Goal: Task Accomplishment & Management: Use online tool/utility

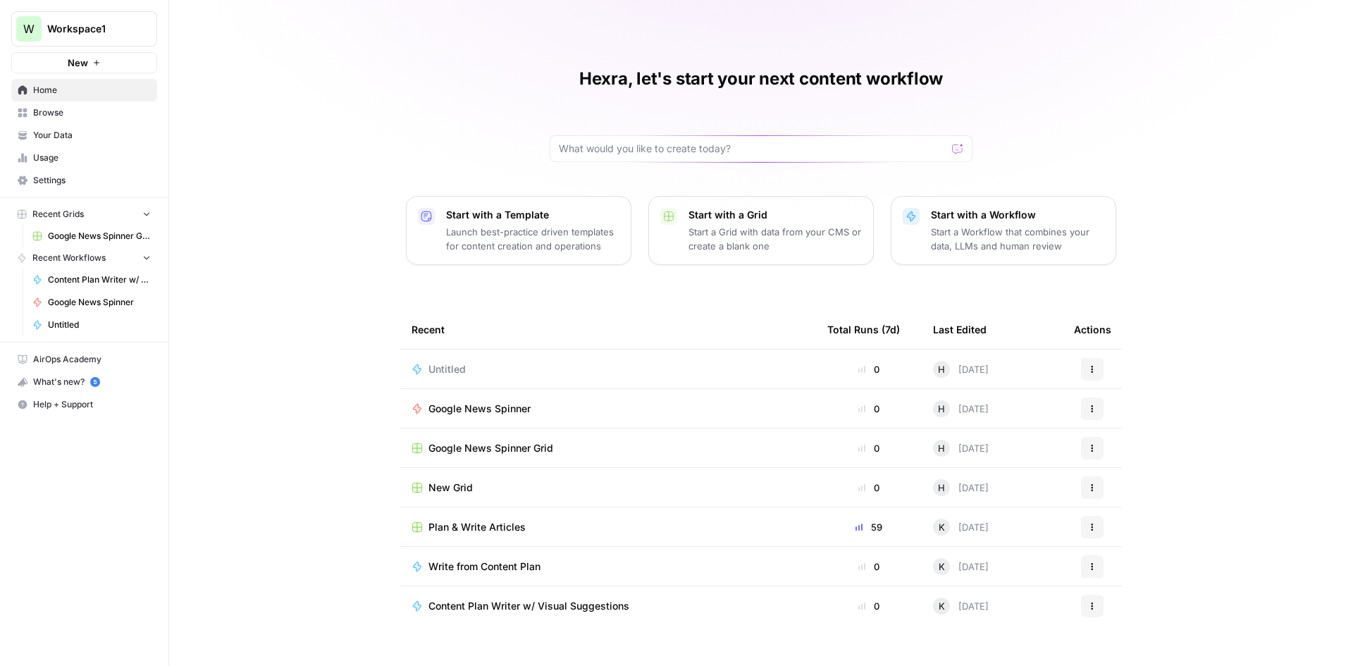
click at [58, 171] on link "Settings" at bounding box center [84, 180] width 146 height 23
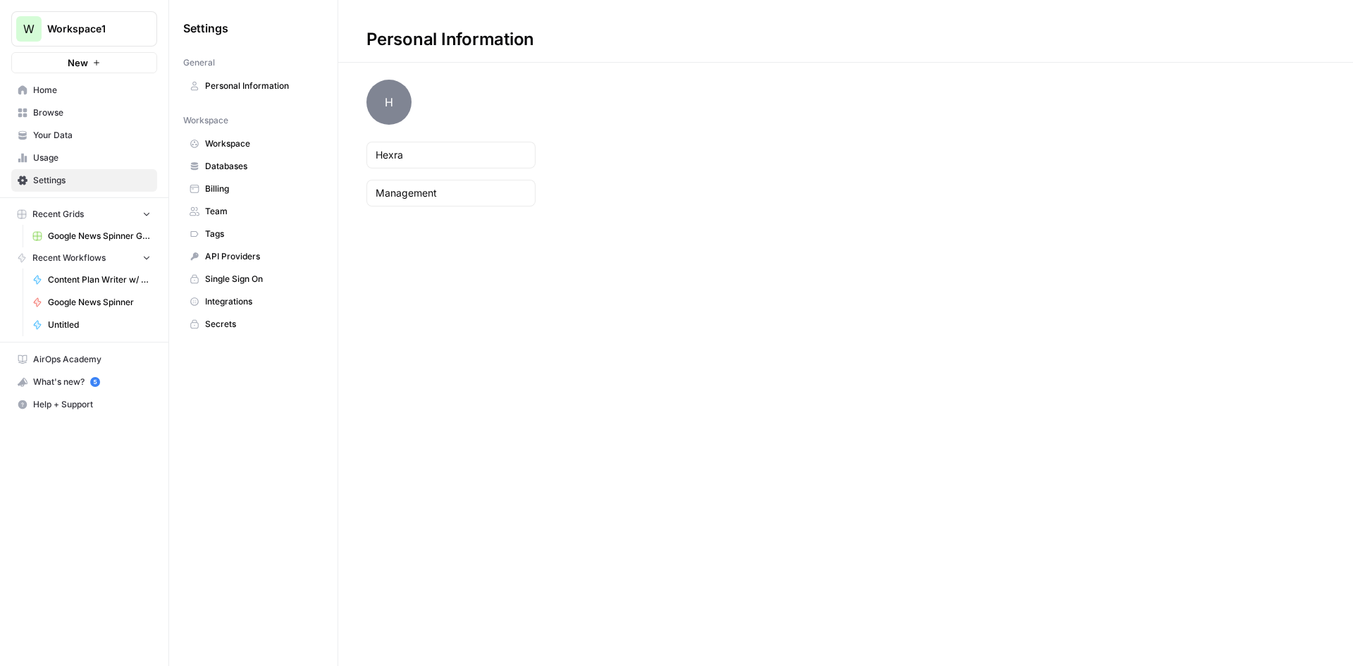
click at [232, 175] on link "Databases" at bounding box center [253, 166] width 140 height 23
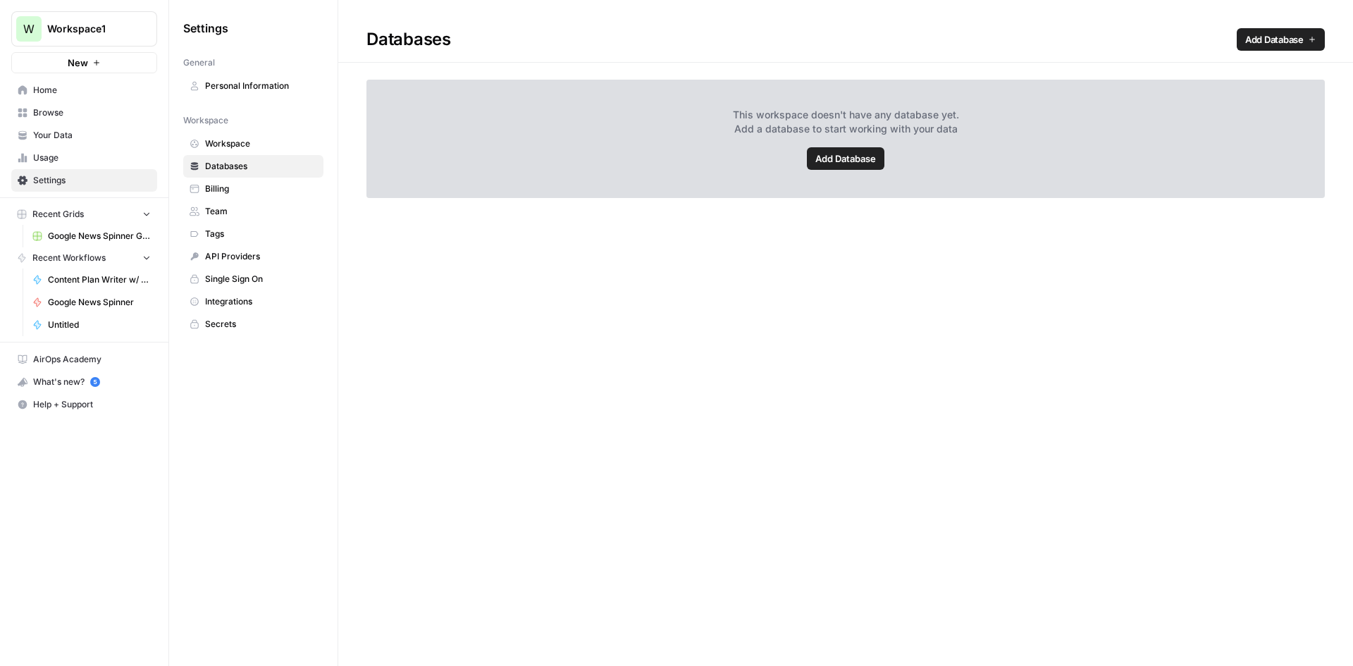
click at [244, 148] on span "Workspace" at bounding box center [261, 143] width 112 height 13
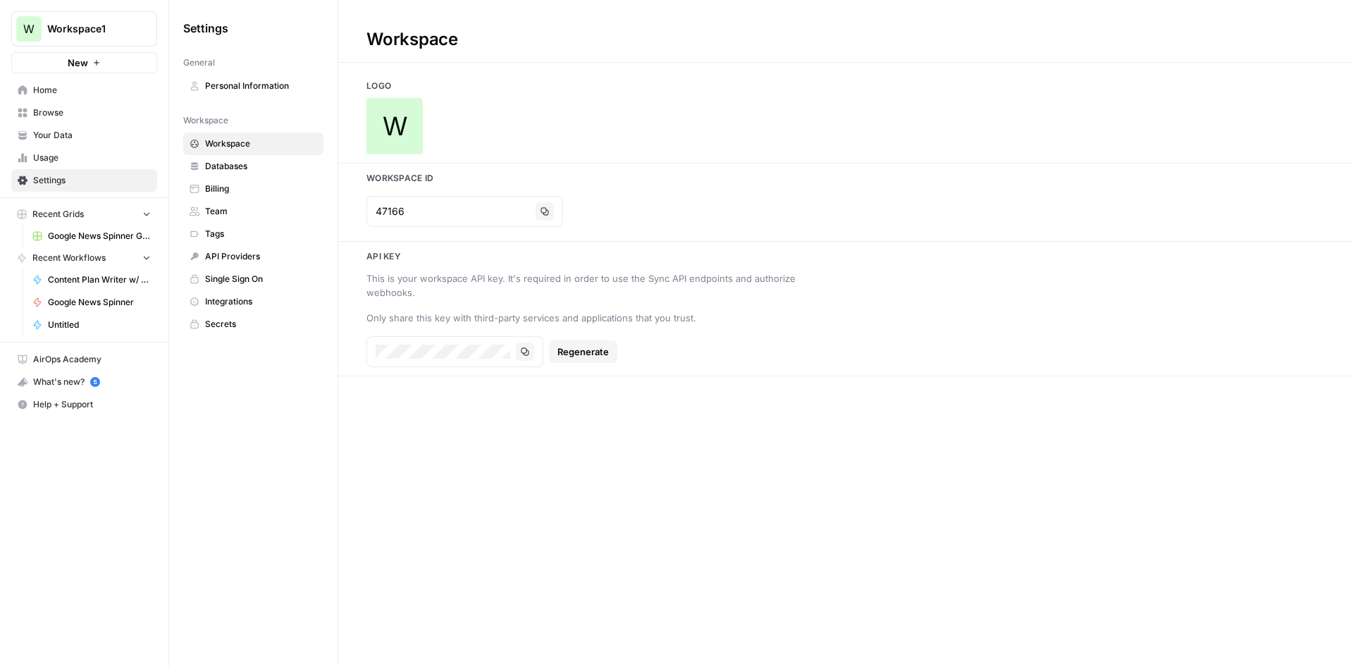
click at [230, 189] on span "Billing" at bounding box center [261, 188] width 112 height 13
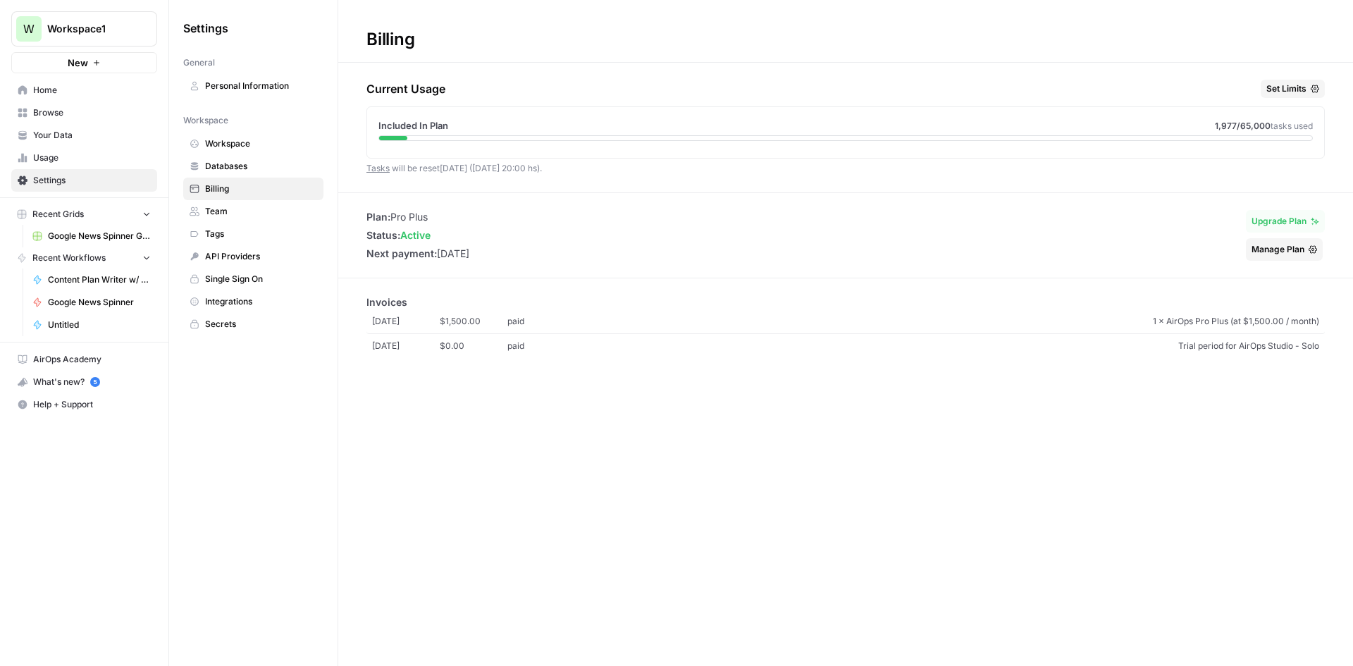
click at [242, 216] on span "Team" at bounding box center [261, 211] width 112 height 13
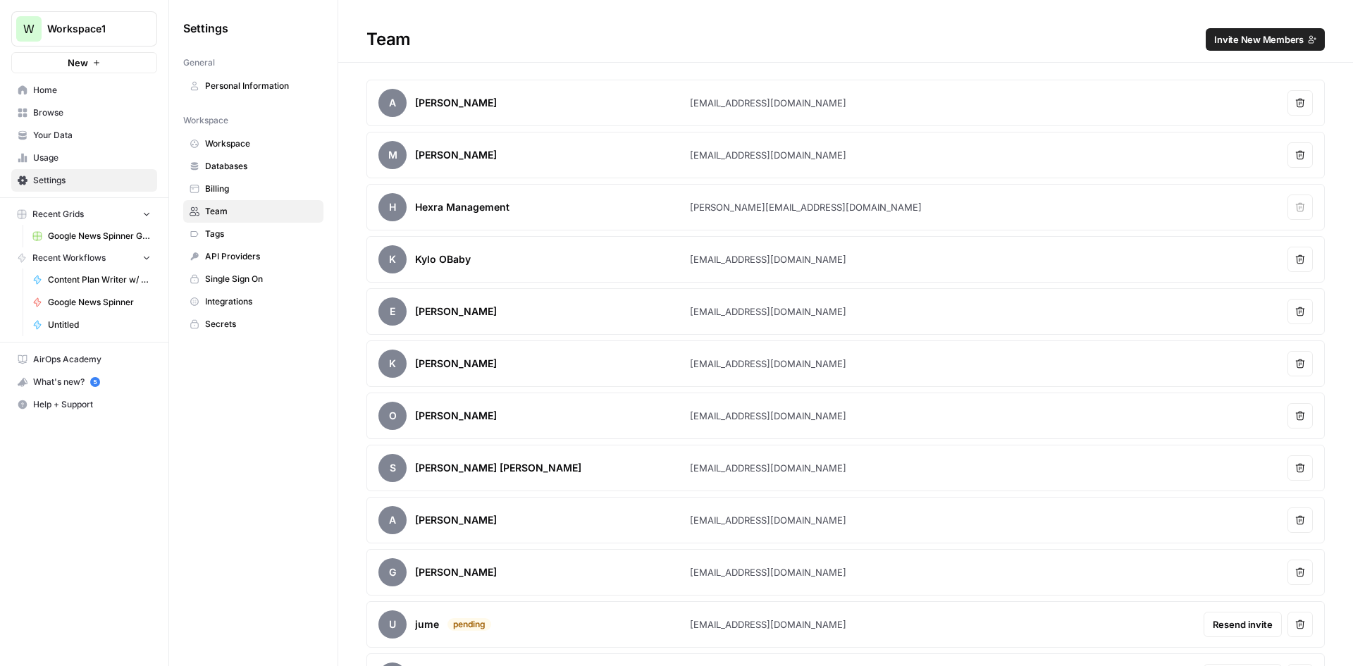
click at [1262, 39] on span "Invite New Members" at bounding box center [1258, 39] width 89 height 14
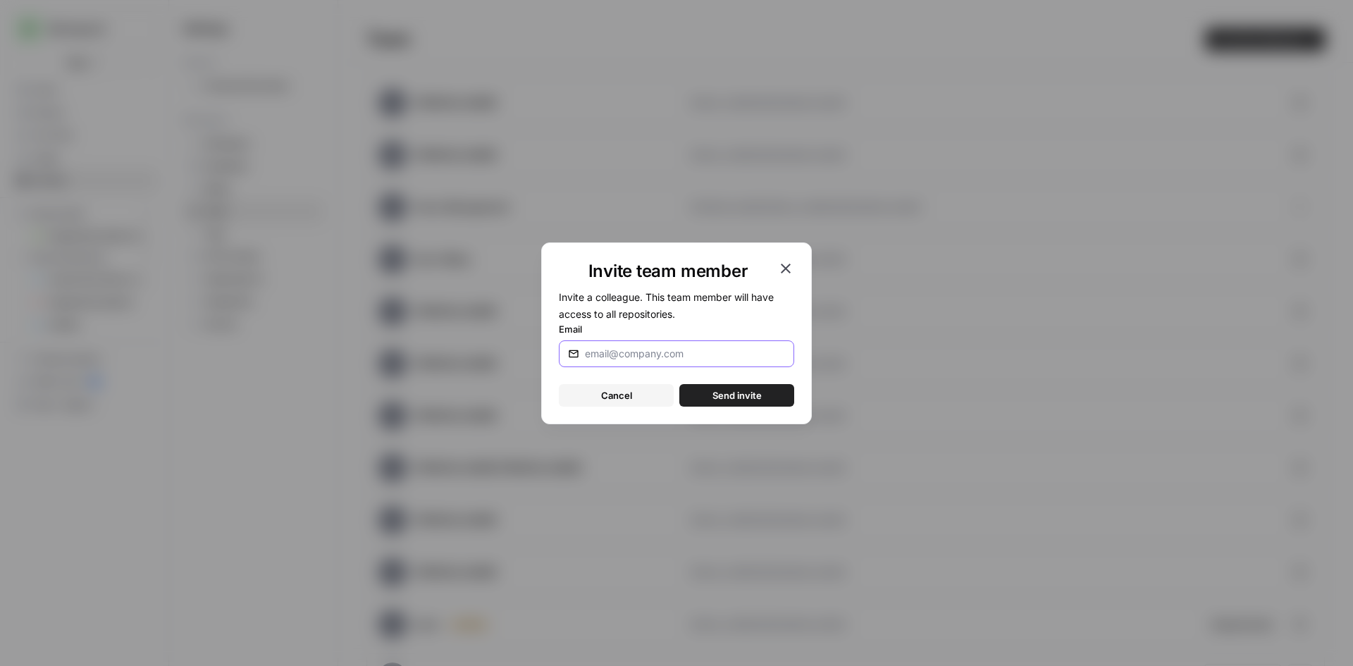
click at [684, 355] on input "Email" at bounding box center [685, 354] width 200 height 14
paste input "[PERSON_NAME] :spiral_calendar_pad: 9:30 AM [EMAIL_ADDRESS][DOMAIN_NAME]"
drag, startPoint x: 684, startPoint y: 350, endPoint x: 287, endPoint y: 292, distance: 400.9
click at [287, 292] on div "Invite team member Invite a colleague. This team member will have access to all…" at bounding box center [676, 333] width 1353 height 666
type input "[EMAIL_ADDRESS][DOMAIN_NAME]"
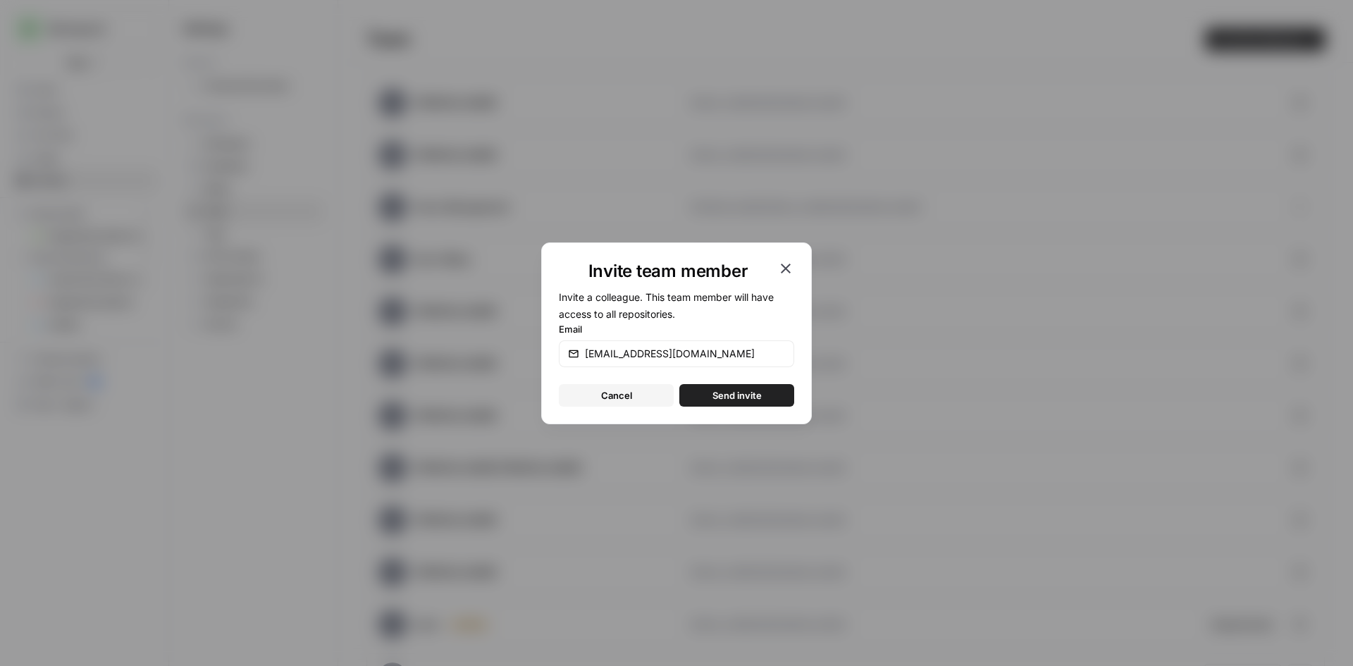
click at [736, 390] on span "Send invite" at bounding box center [736, 395] width 49 height 14
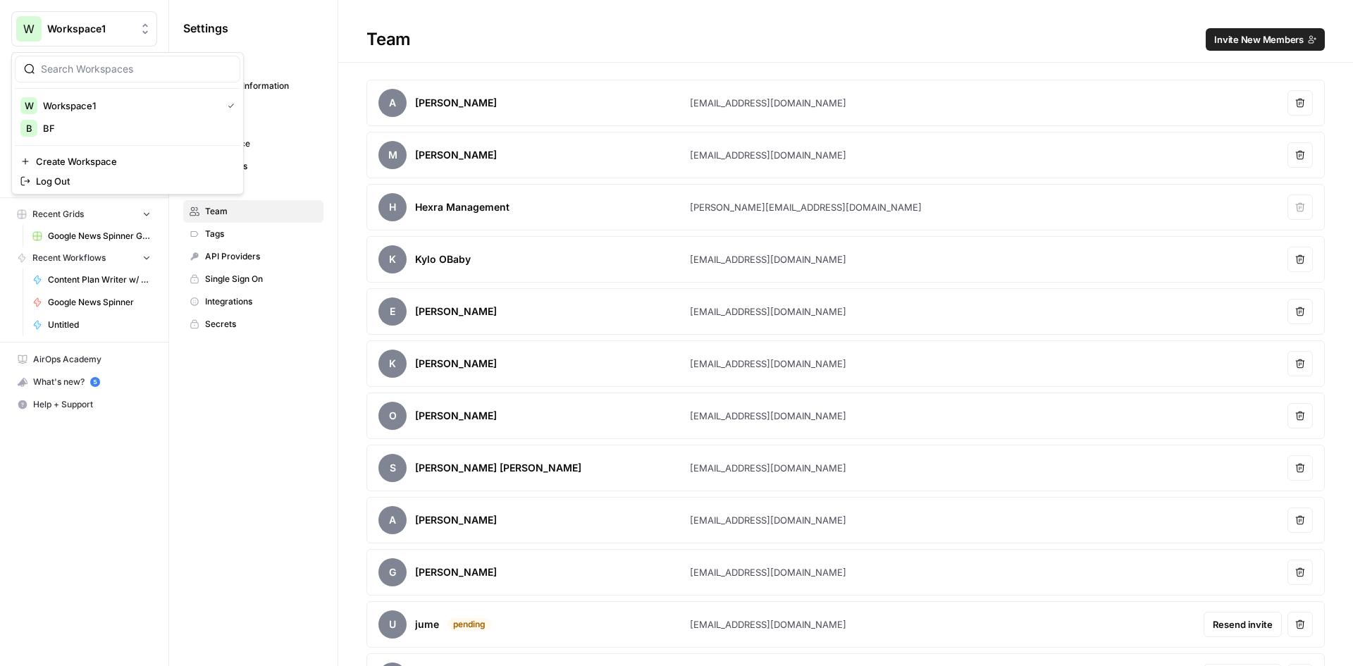
click at [128, 24] on span "Workspace1" at bounding box center [89, 29] width 85 height 14
click at [68, 538] on div "W Workspace1 New Home Browse Your Data Usage Settings Recent Grids Google News …" at bounding box center [84, 333] width 168 height 666
click at [280, 146] on span "Workspace" at bounding box center [261, 143] width 112 height 13
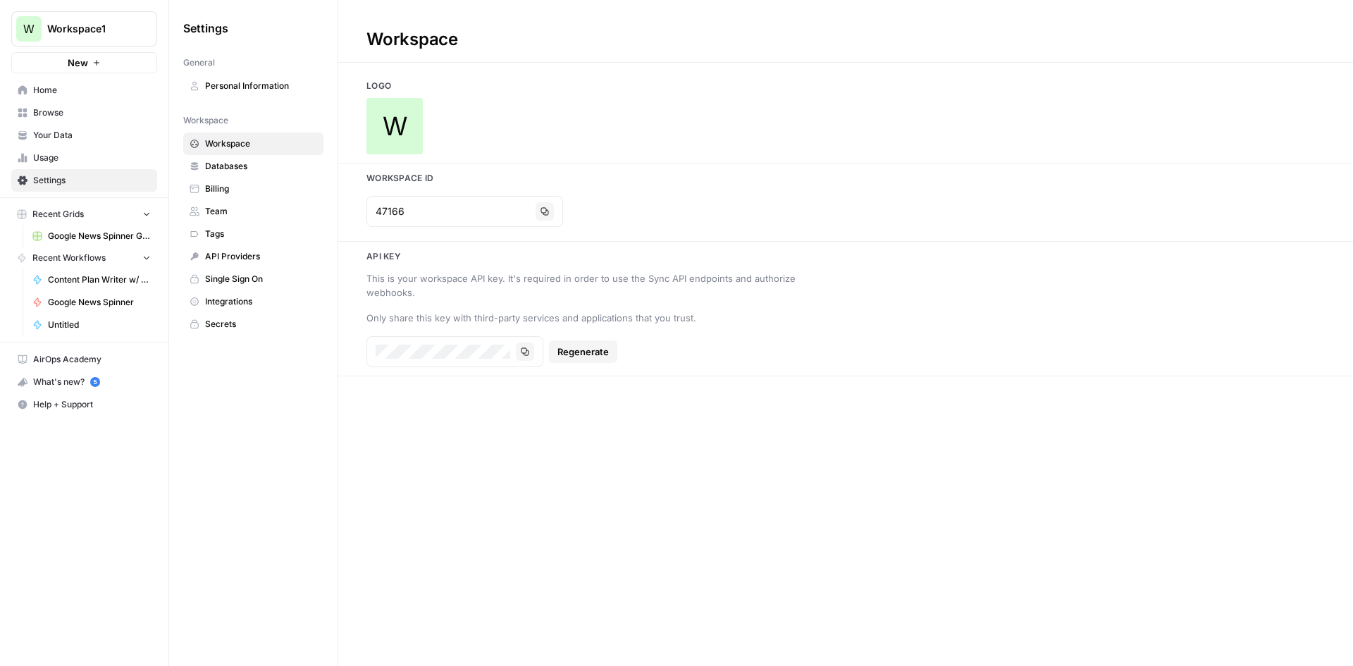
click at [259, 89] on span "Personal Information" at bounding box center [261, 86] width 112 height 13
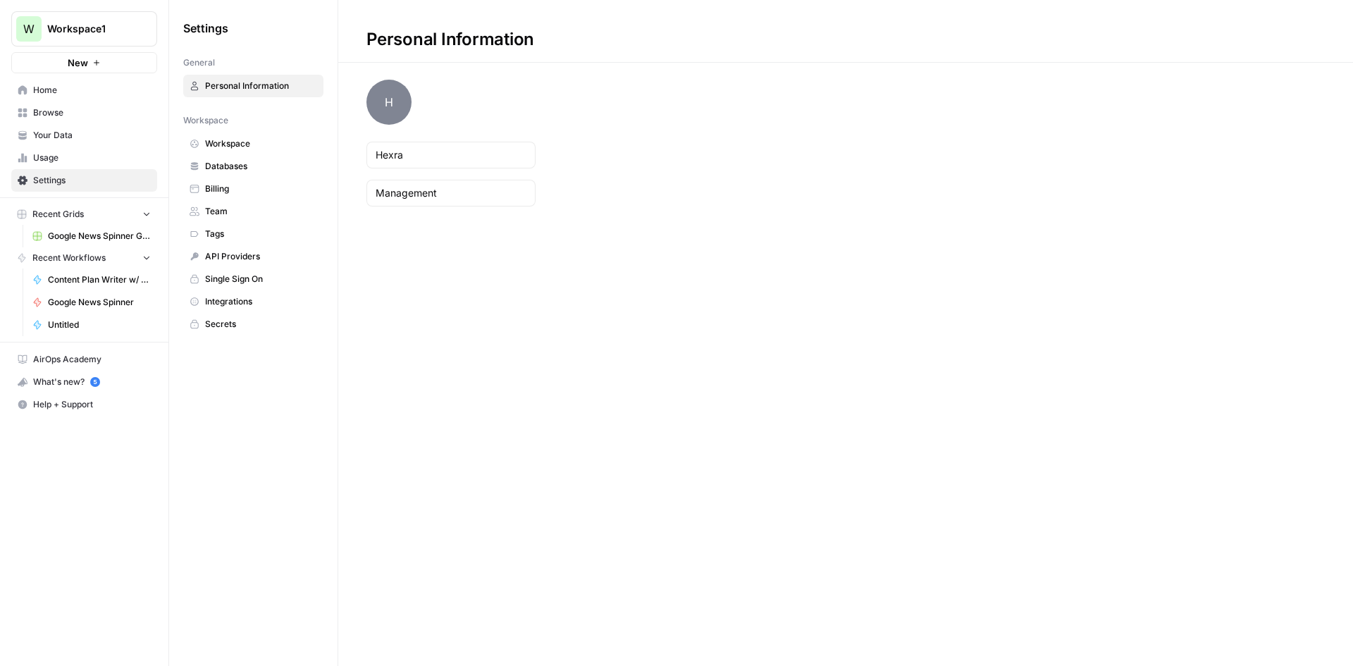
click at [258, 143] on span "Workspace" at bounding box center [261, 143] width 112 height 13
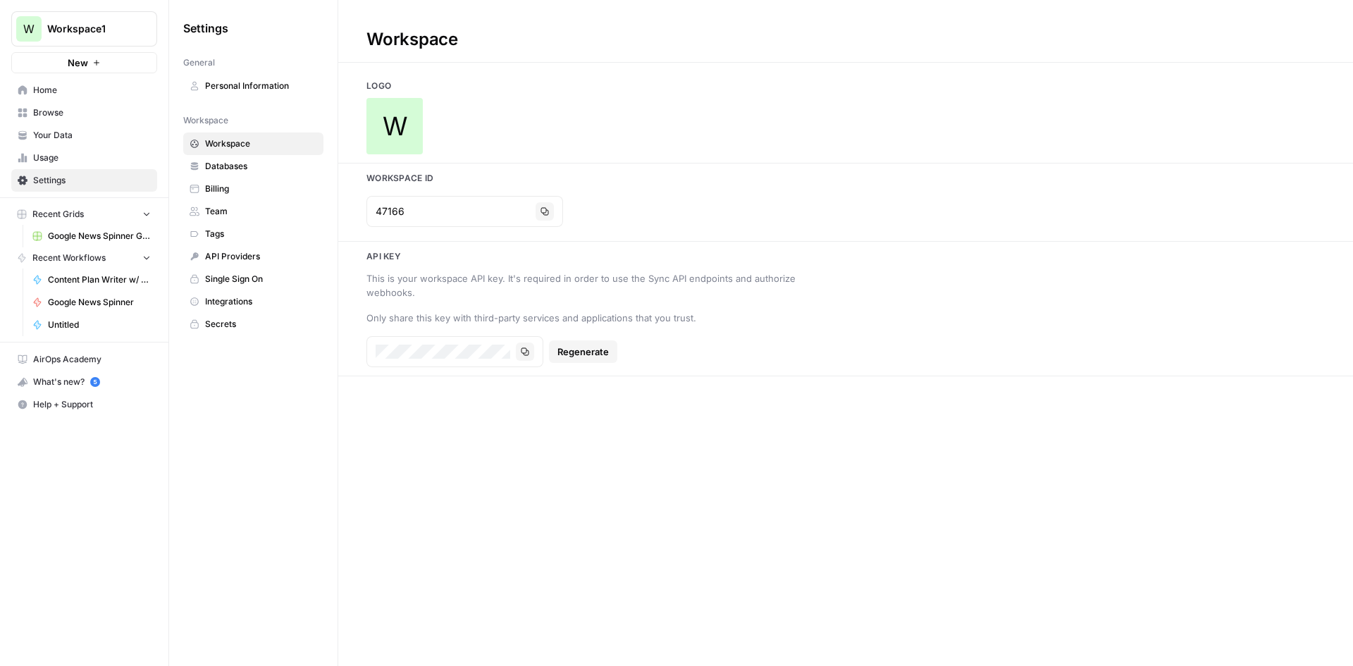
click at [256, 166] on span "Databases" at bounding box center [261, 166] width 112 height 13
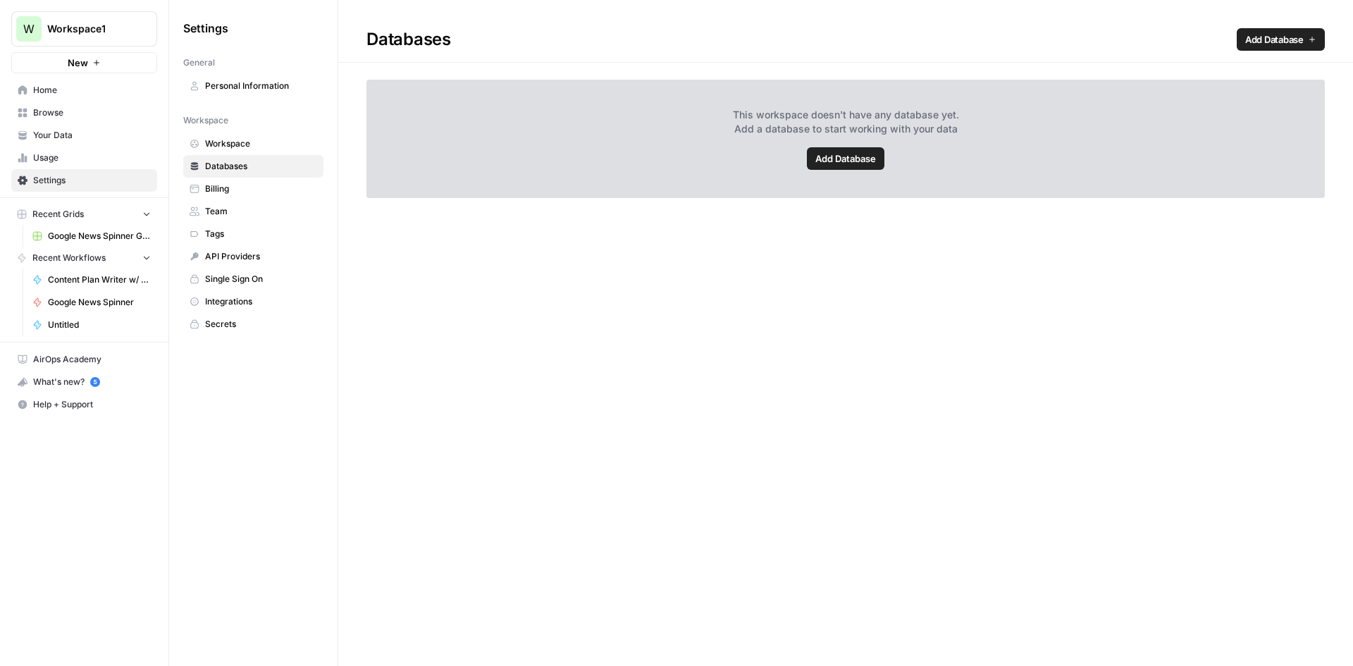
click at [258, 202] on link "Team" at bounding box center [253, 211] width 140 height 23
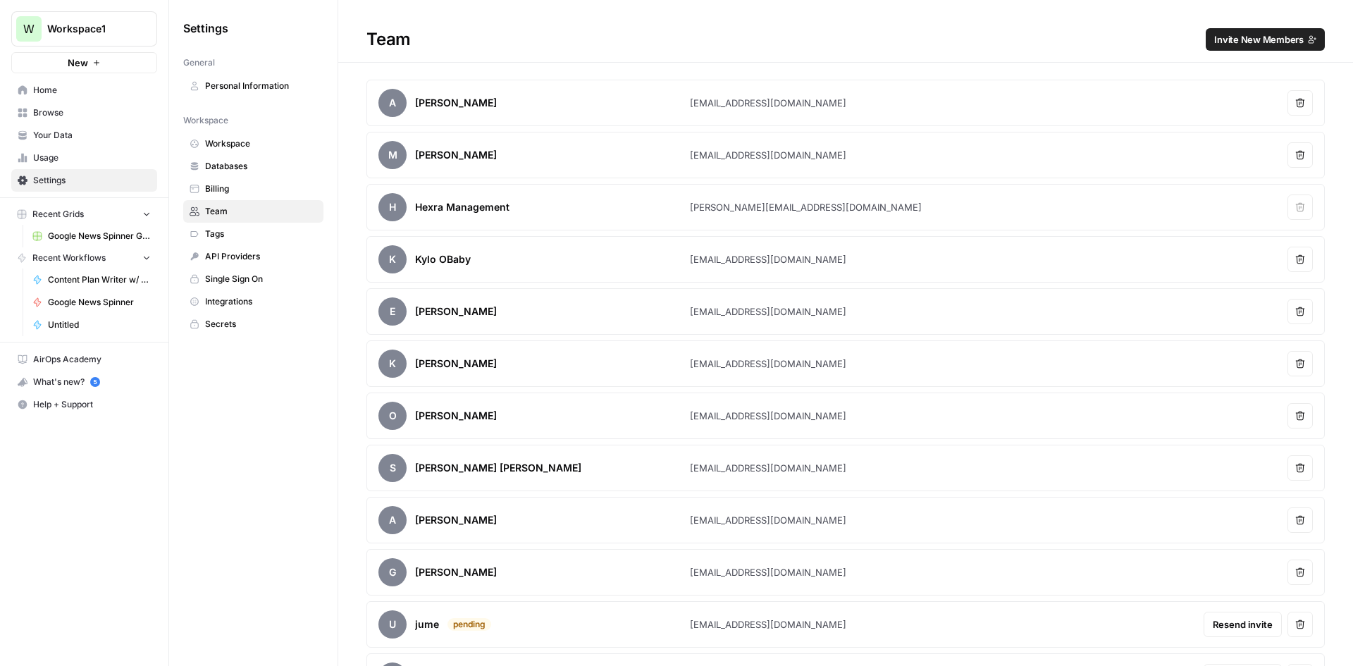
click at [261, 185] on span "Billing" at bounding box center [261, 188] width 112 height 13
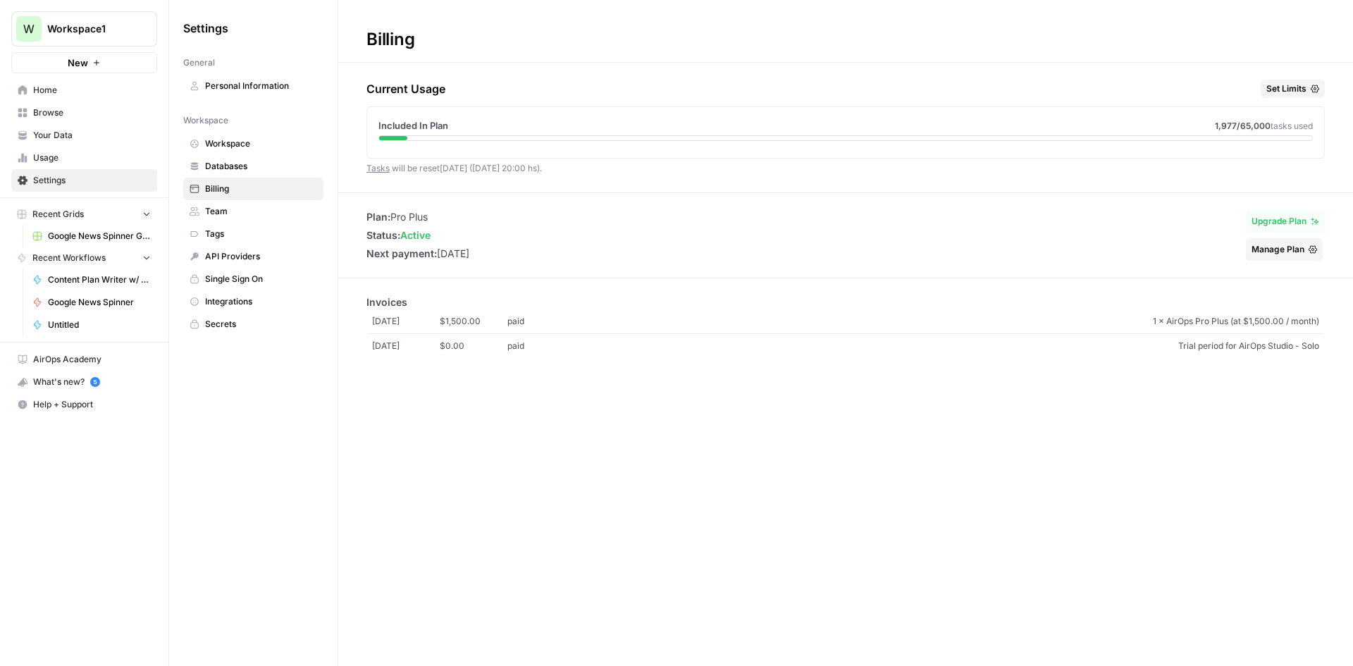
click at [48, 136] on span "Your Data" at bounding box center [92, 135] width 118 height 13
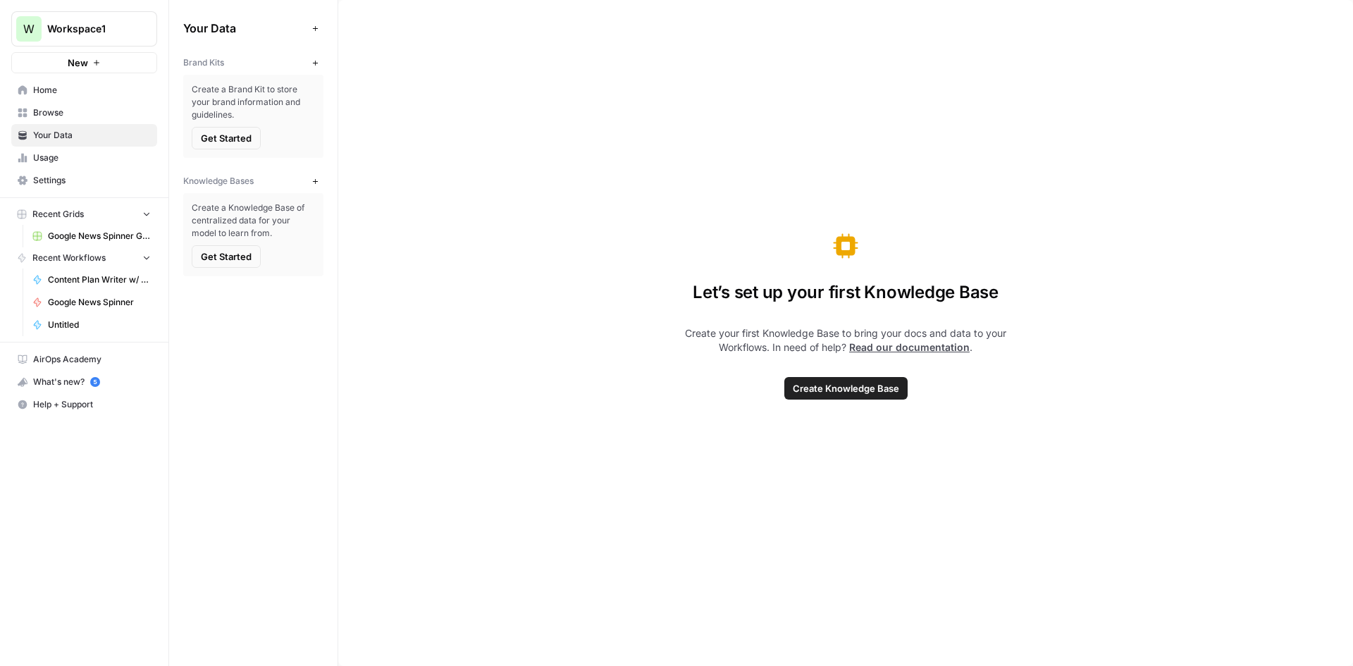
click at [63, 114] on span "Browse" at bounding box center [92, 112] width 118 height 13
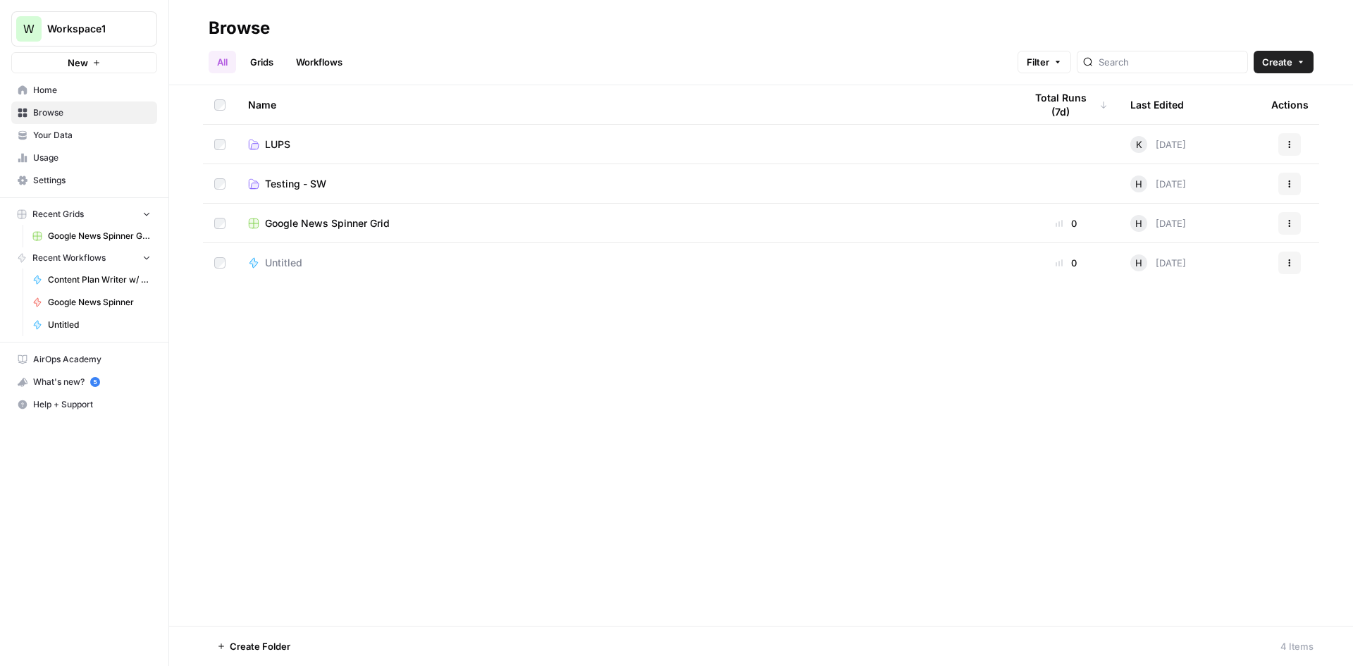
click at [94, 154] on span "Usage" at bounding box center [92, 157] width 118 height 13
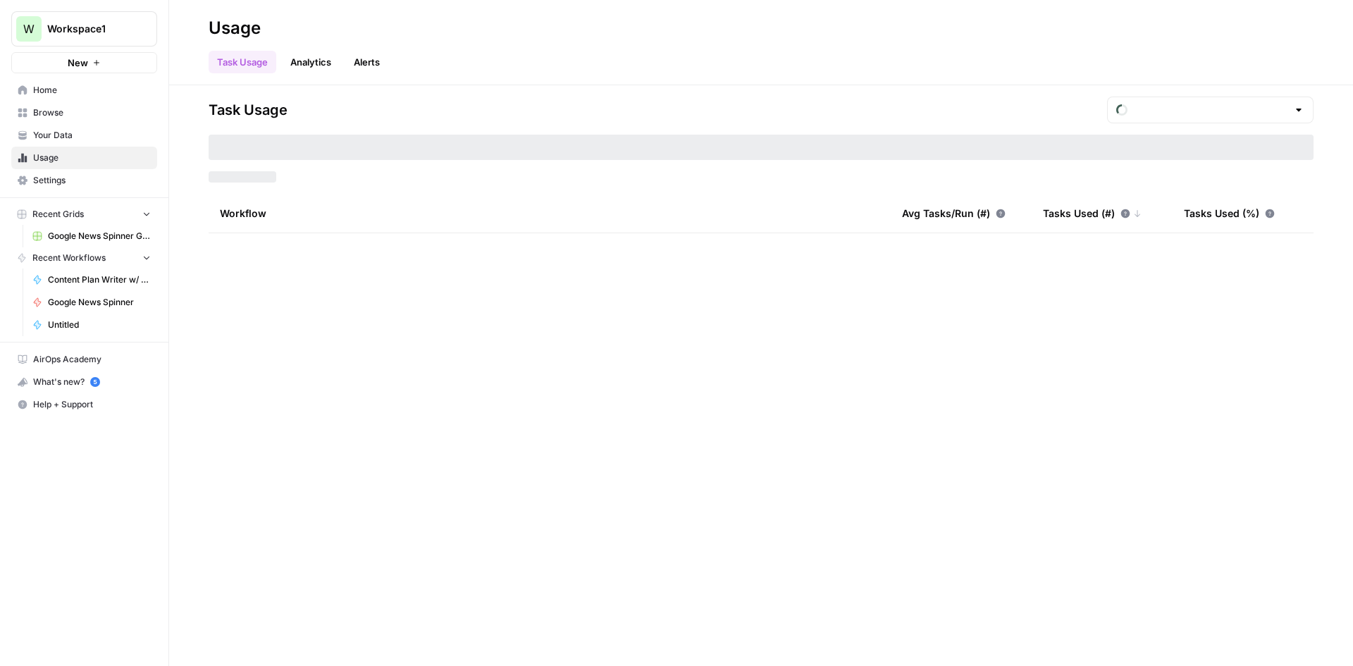
type input "August Included Tasks"
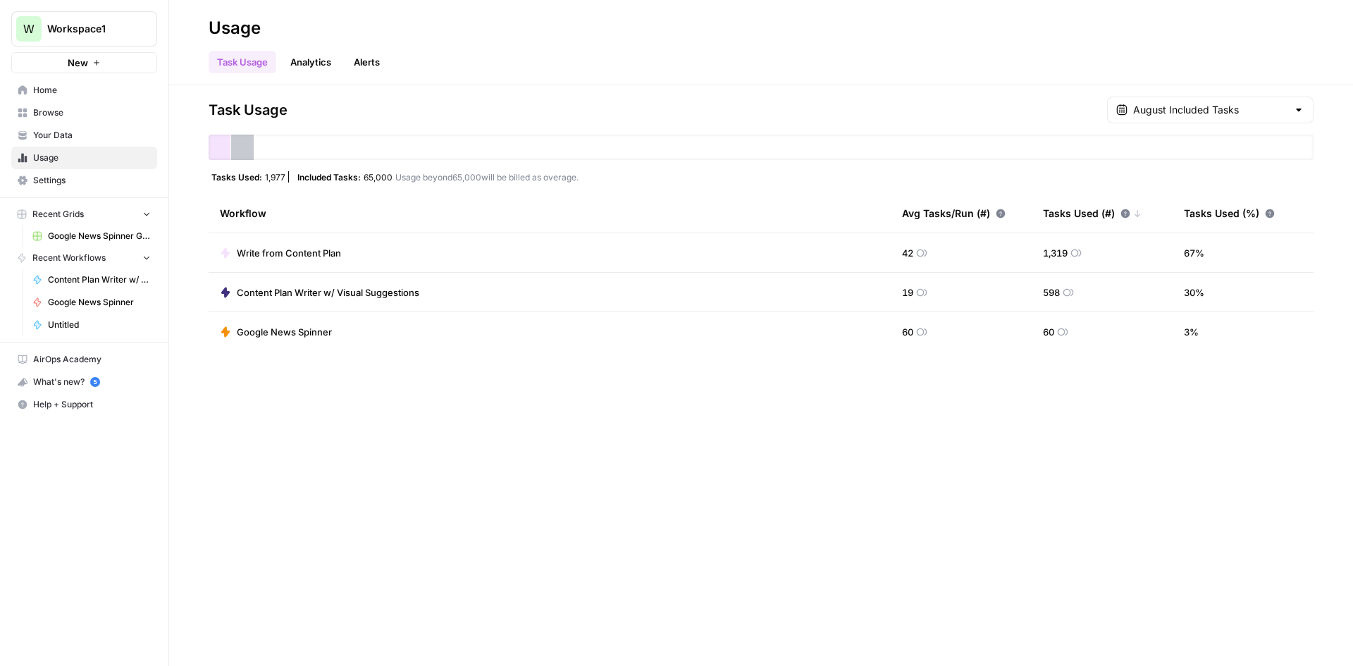
click at [57, 118] on span "Browse" at bounding box center [92, 112] width 118 height 13
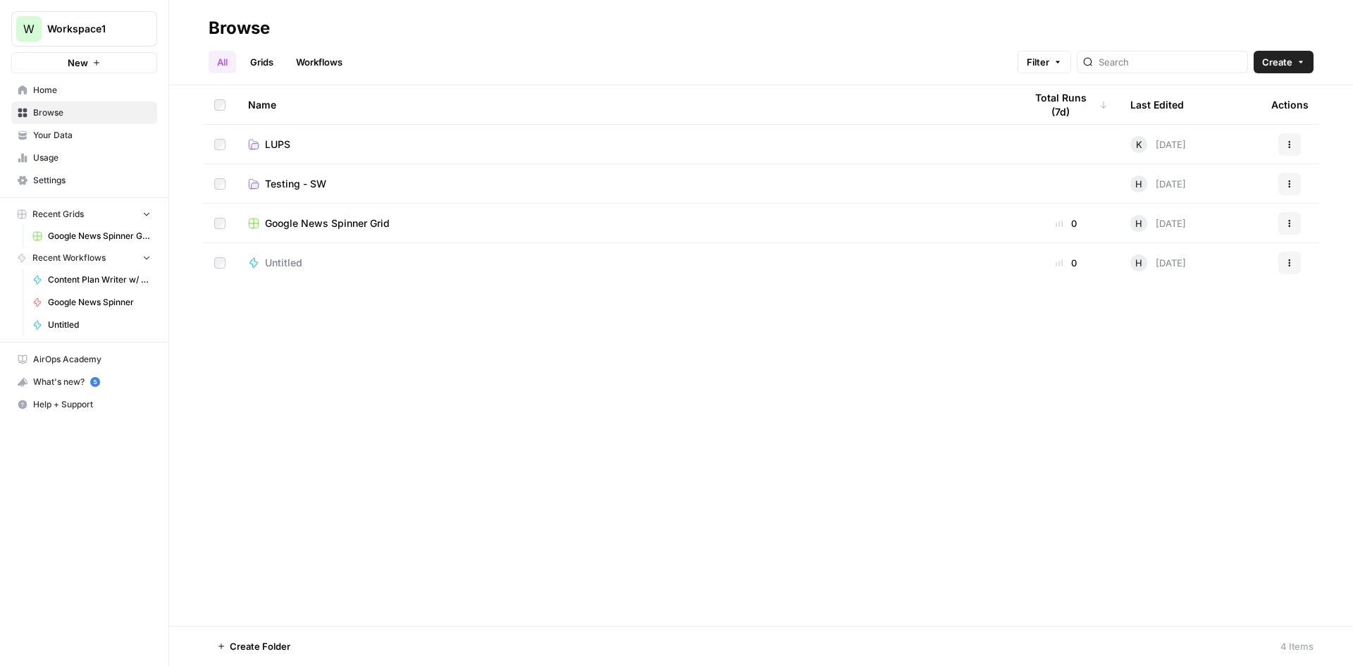
click at [274, 142] on span "LUPS" at bounding box center [277, 144] width 25 height 14
click at [1283, 216] on button "Actions" at bounding box center [1289, 223] width 23 height 23
click at [1210, 306] on span "Move To" at bounding box center [1226, 308] width 113 height 14
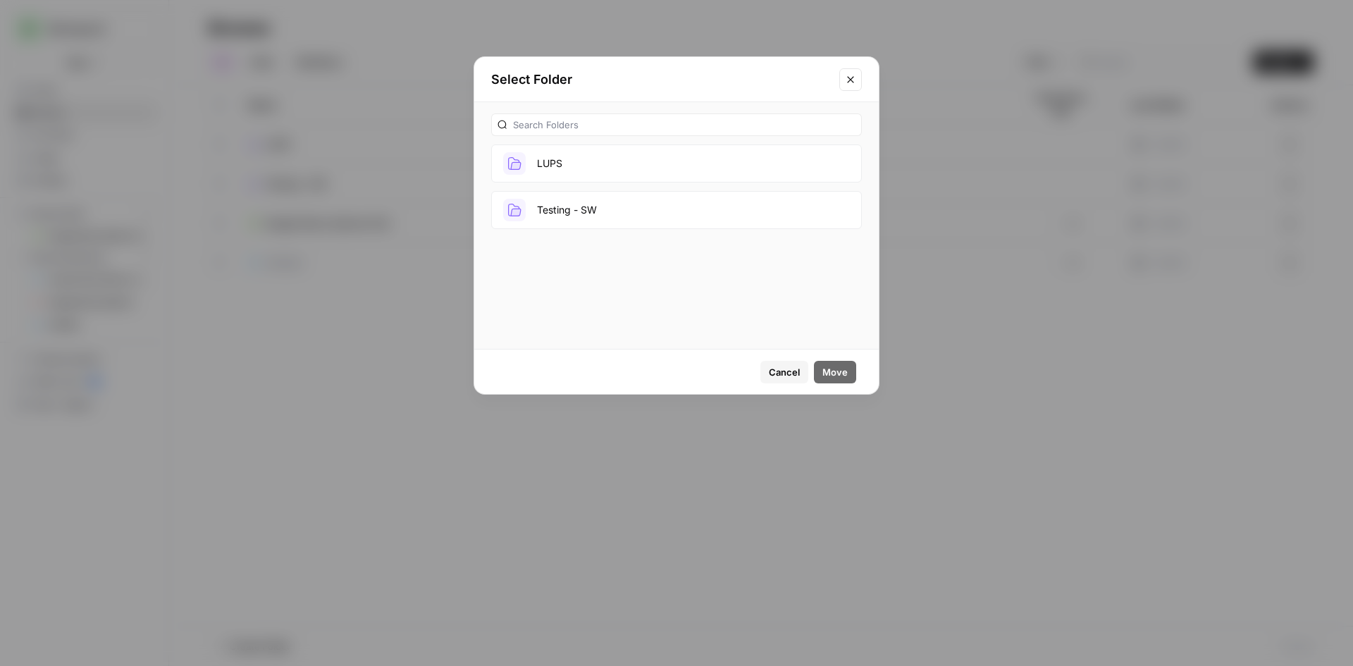
click at [574, 204] on button "Testing - SW" at bounding box center [676, 210] width 371 height 38
click at [833, 378] on span "Move" at bounding box center [834, 372] width 25 height 14
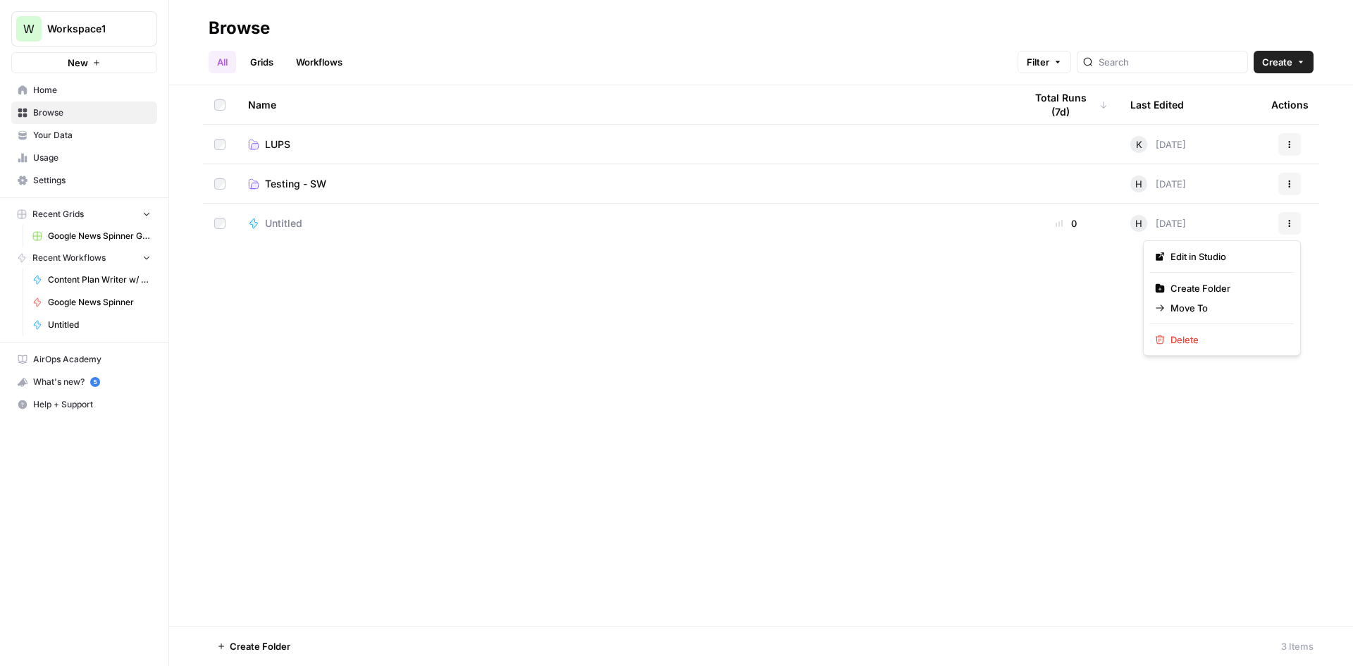
click at [1295, 221] on button "Actions" at bounding box center [1289, 223] width 23 height 23
click at [1192, 337] on span "Delete" at bounding box center [1226, 340] width 113 height 14
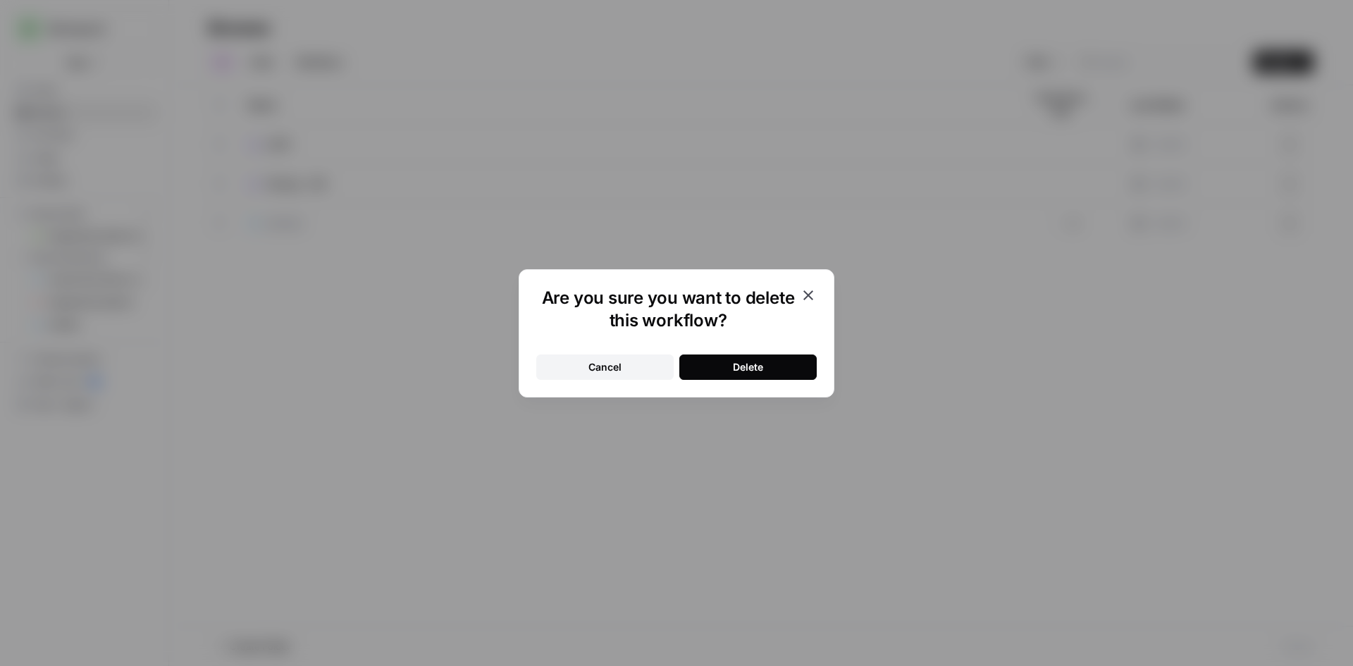
click at [753, 361] on div "Delete" at bounding box center [748, 367] width 30 height 14
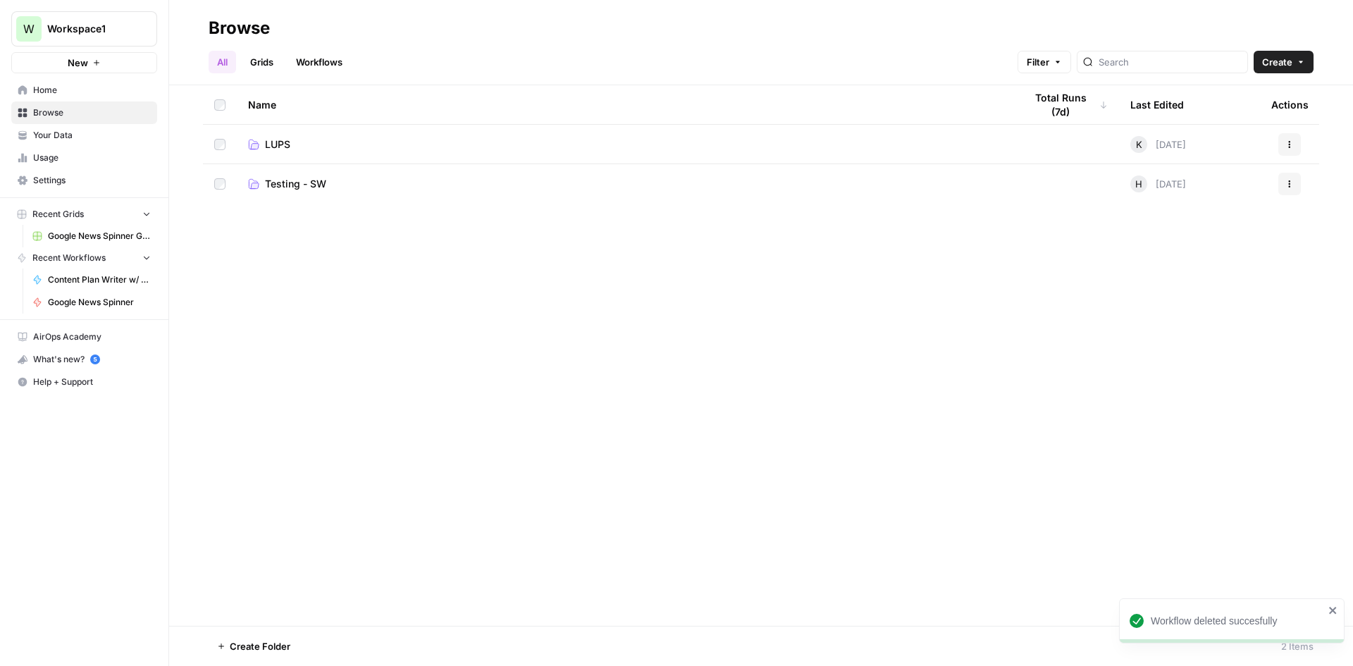
click at [84, 55] on button "New" at bounding box center [84, 62] width 146 height 21
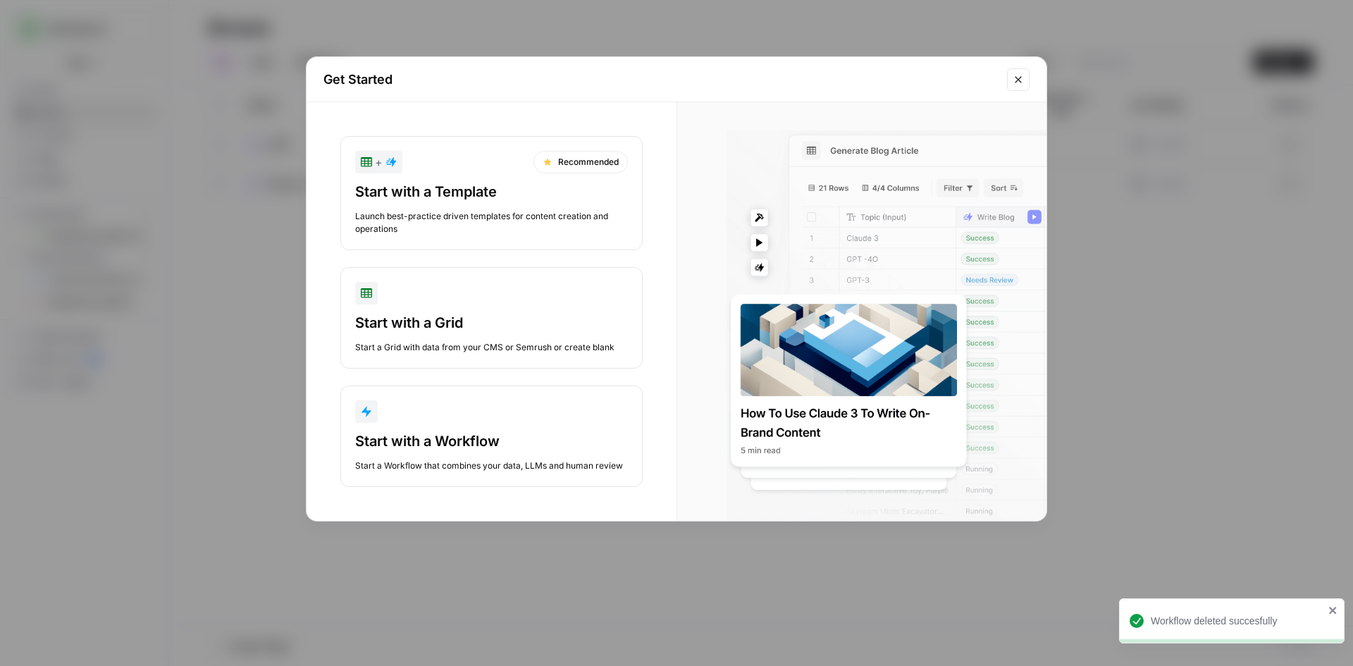
click at [1205, 123] on div "Get Started + Recommended Start with a Template Launch best-practice driven tem…" at bounding box center [676, 333] width 1353 height 666
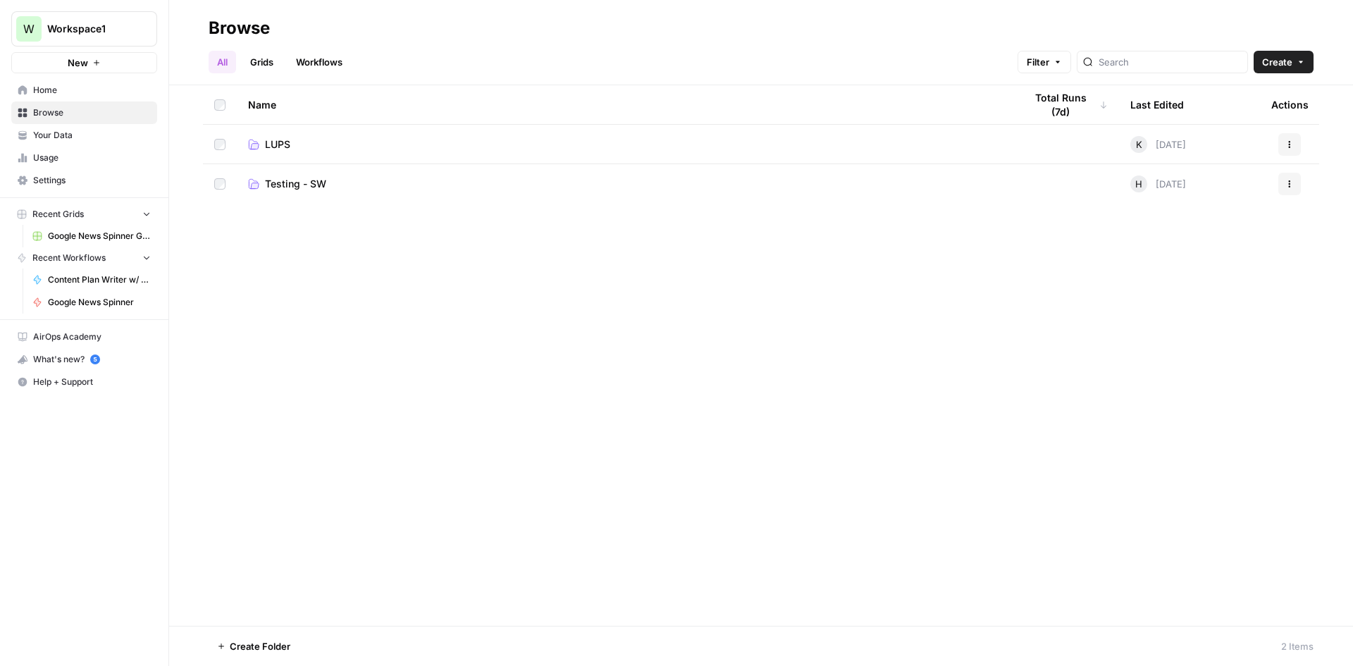
click at [284, 180] on span "Testing - SW" at bounding box center [295, 184] width 61 height 14
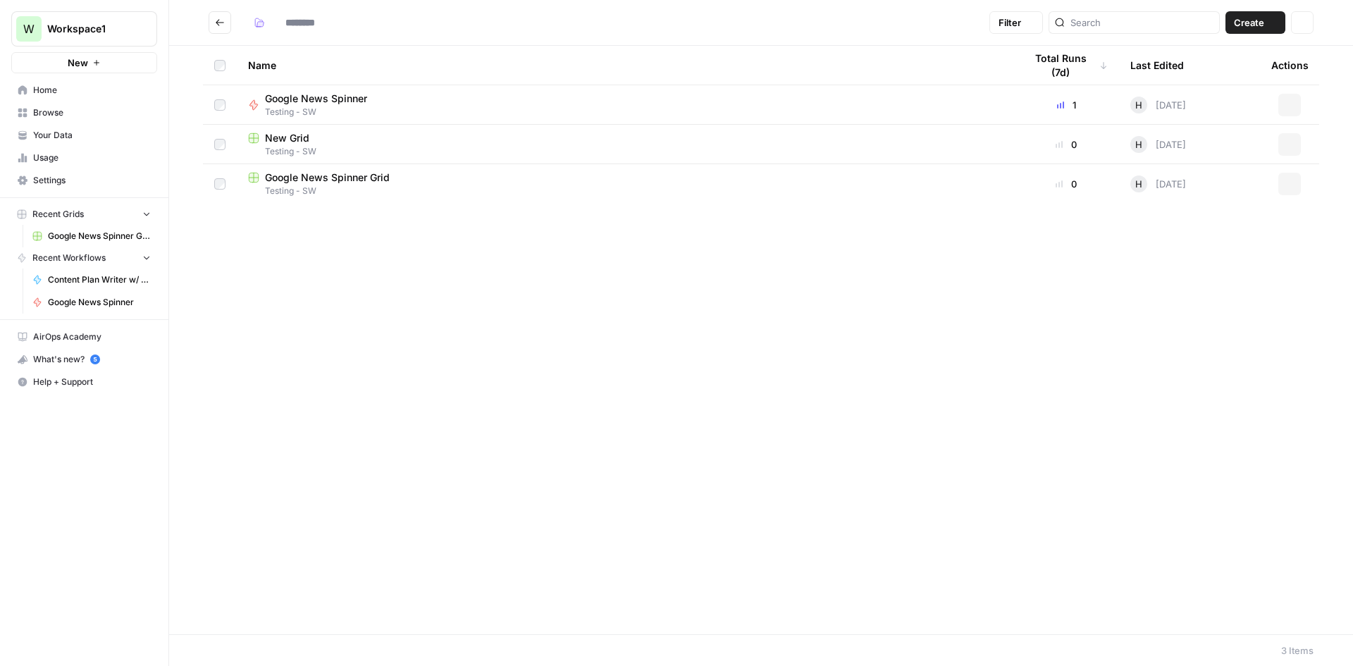
type input "**********"
click at [300, 96] on span "Google News Spinner" at bounding box center [316, 99] width 102 height 14
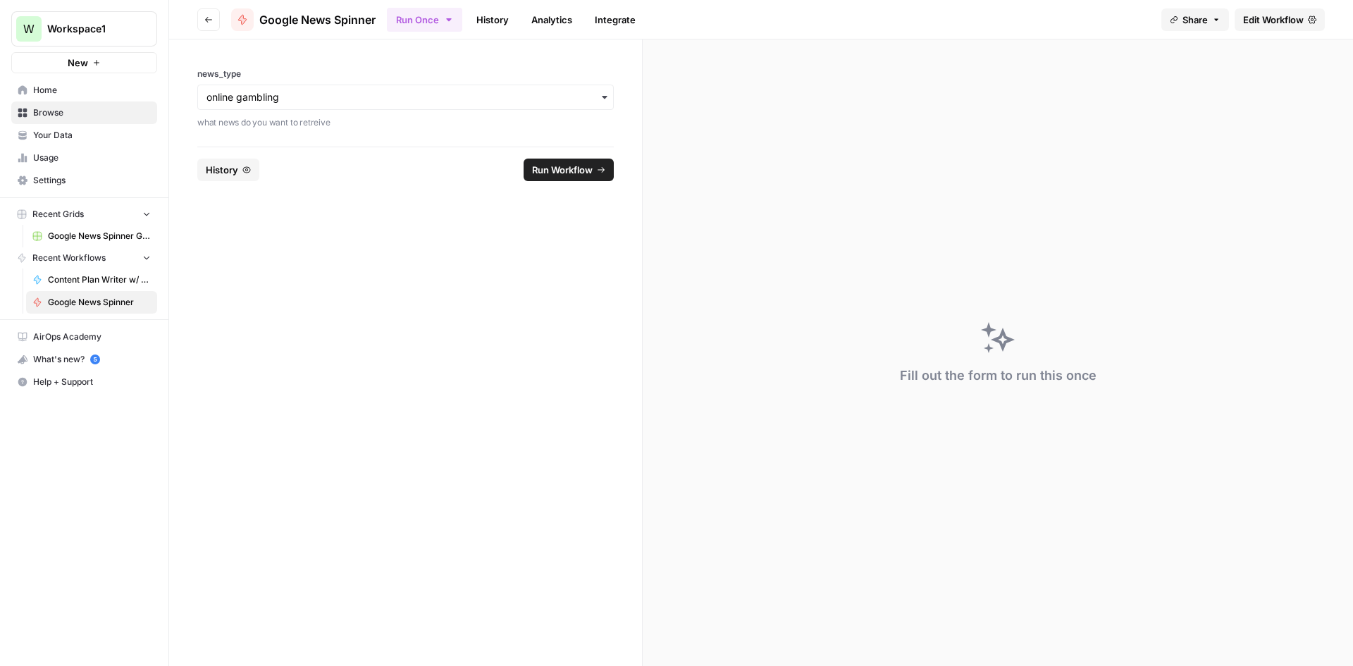
click at [65, 228] on link "Google News Spinner Grid" at bounding box center [91, 236] width 131 height 23
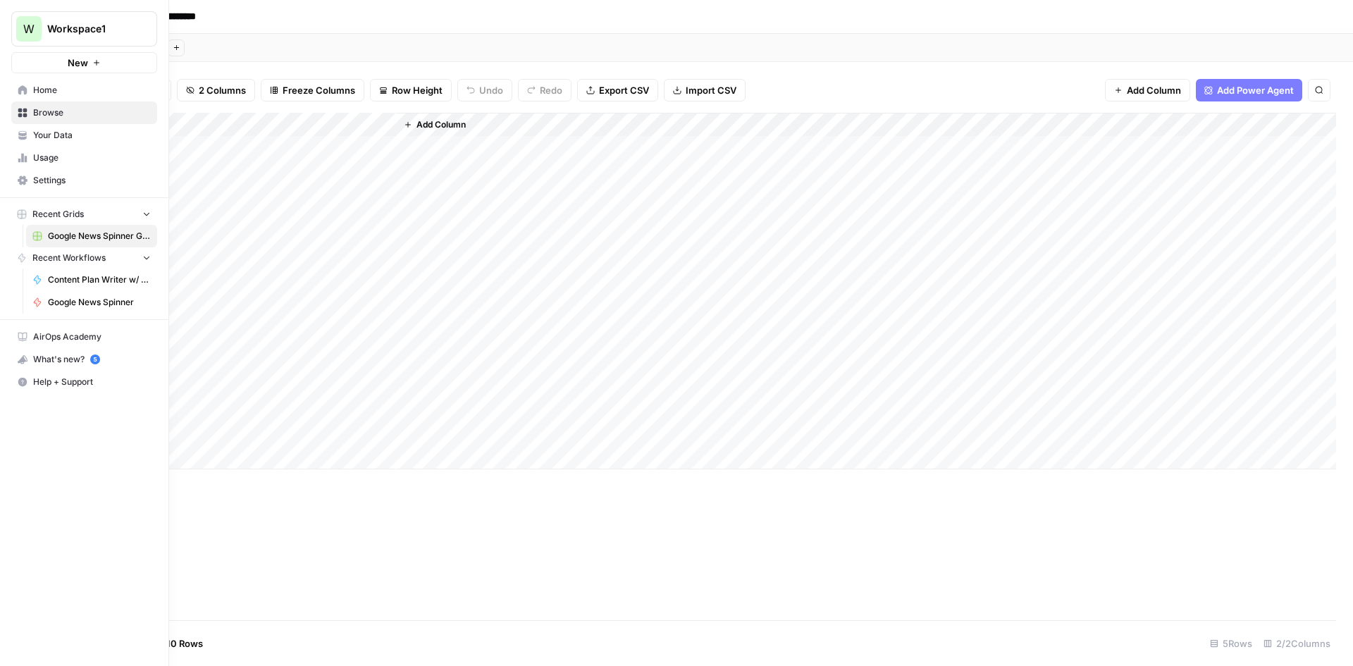
click at [56, 93] on span "Home" at bounding box center [92, 90] width 118 height 13
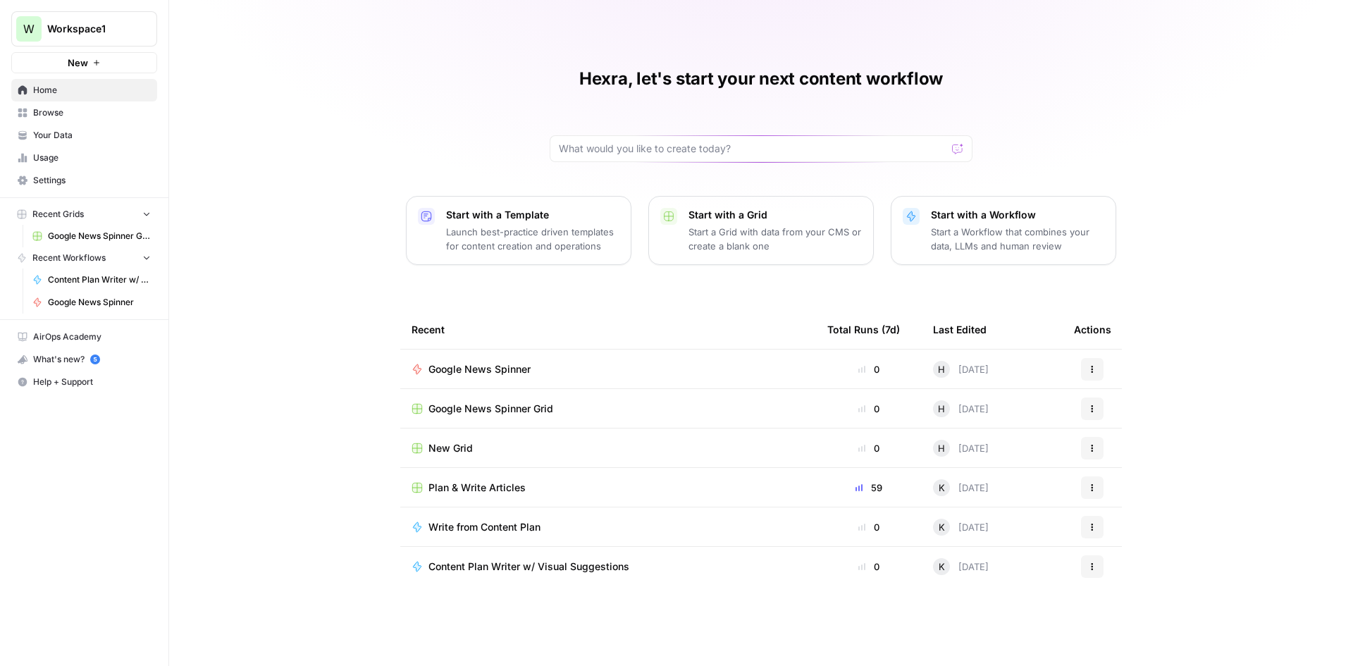
click at [94, 134] on span "Your Data" at bounding box center [92, 135] width 118 height 13
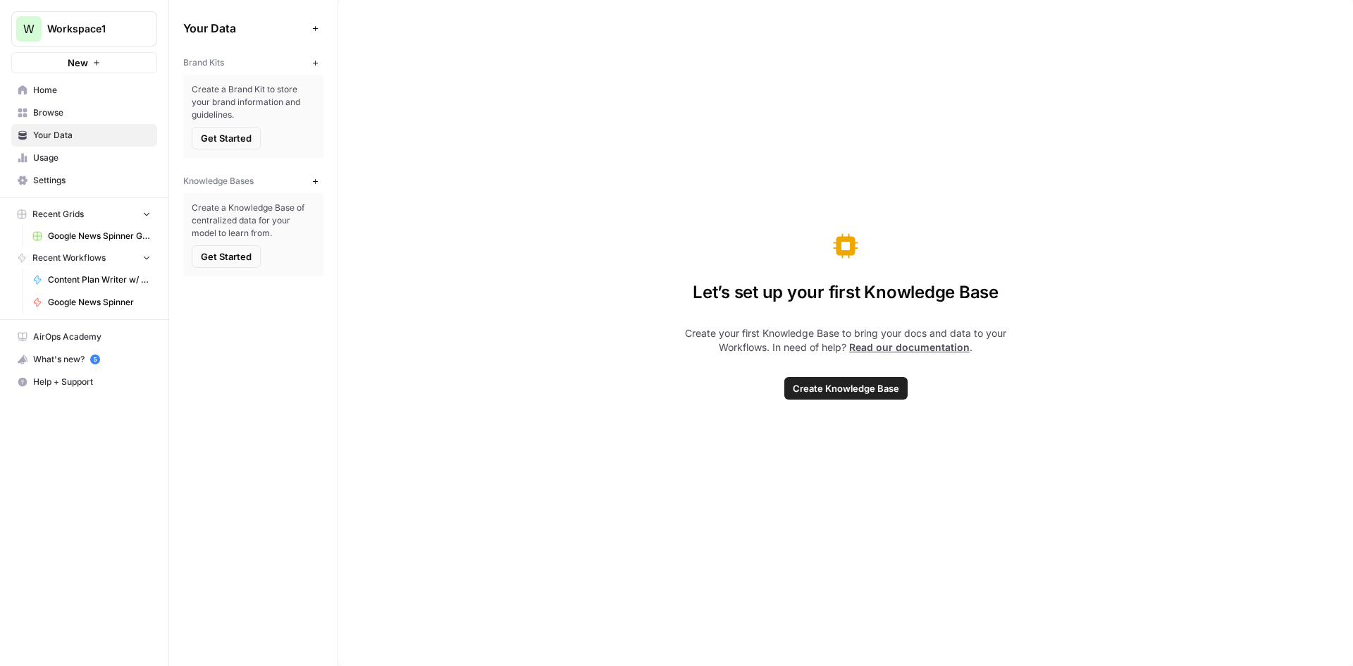
click at [87, 237] on span "Google News Spinner Grid" at bounding box center [99, 236] width 103 height 13
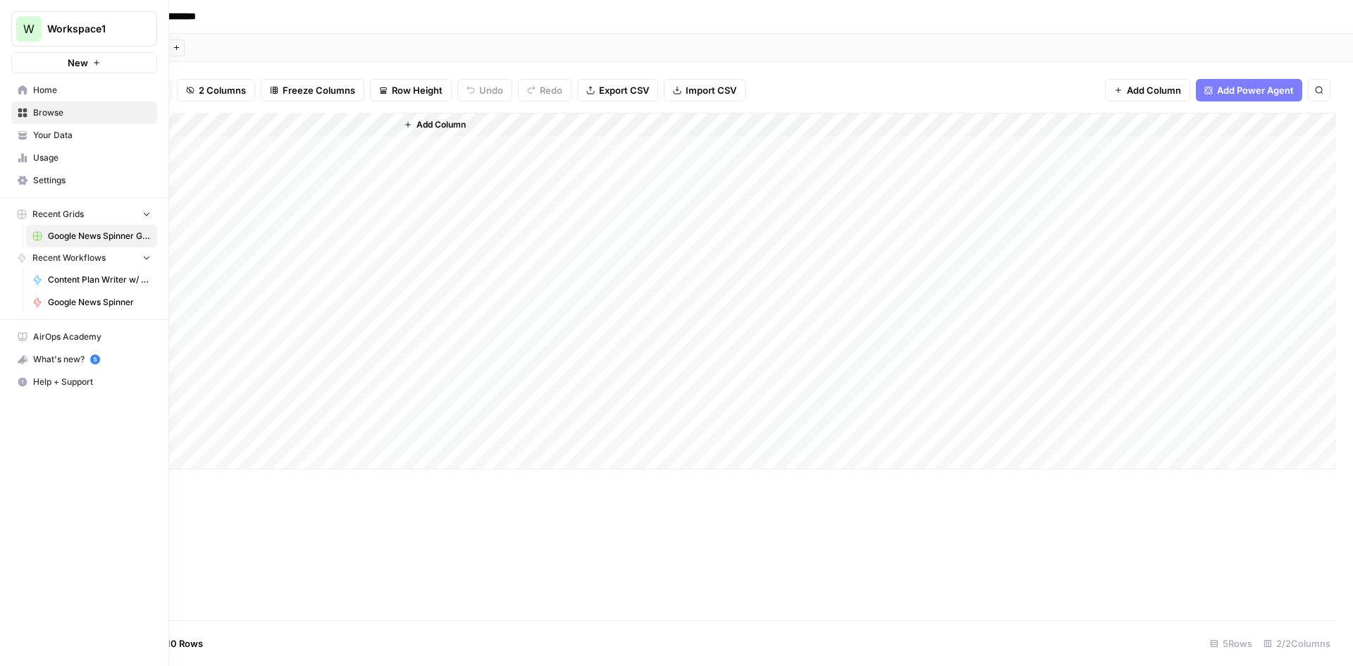
click at [37, 139] on span "Your Data" at bounding box center [92, 135] width 118 height 13
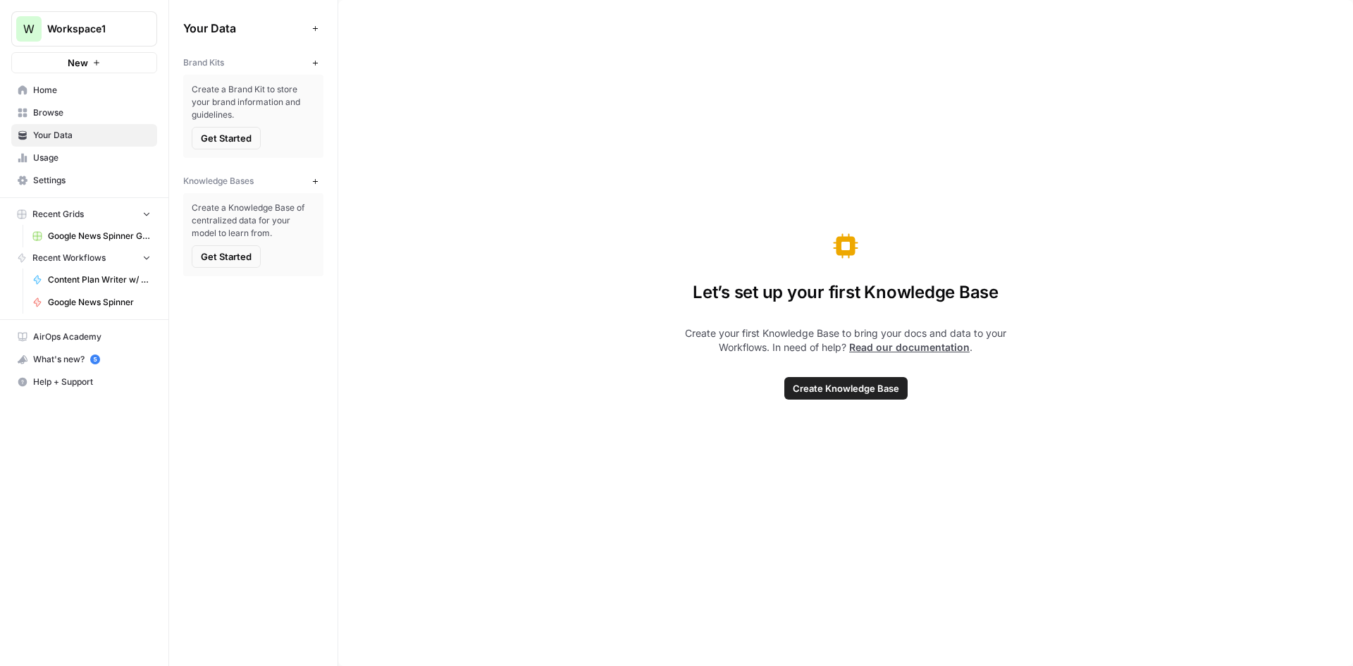
click at [56, 91] on span "Home" at bounding box center [92, 90] width 118 height 13
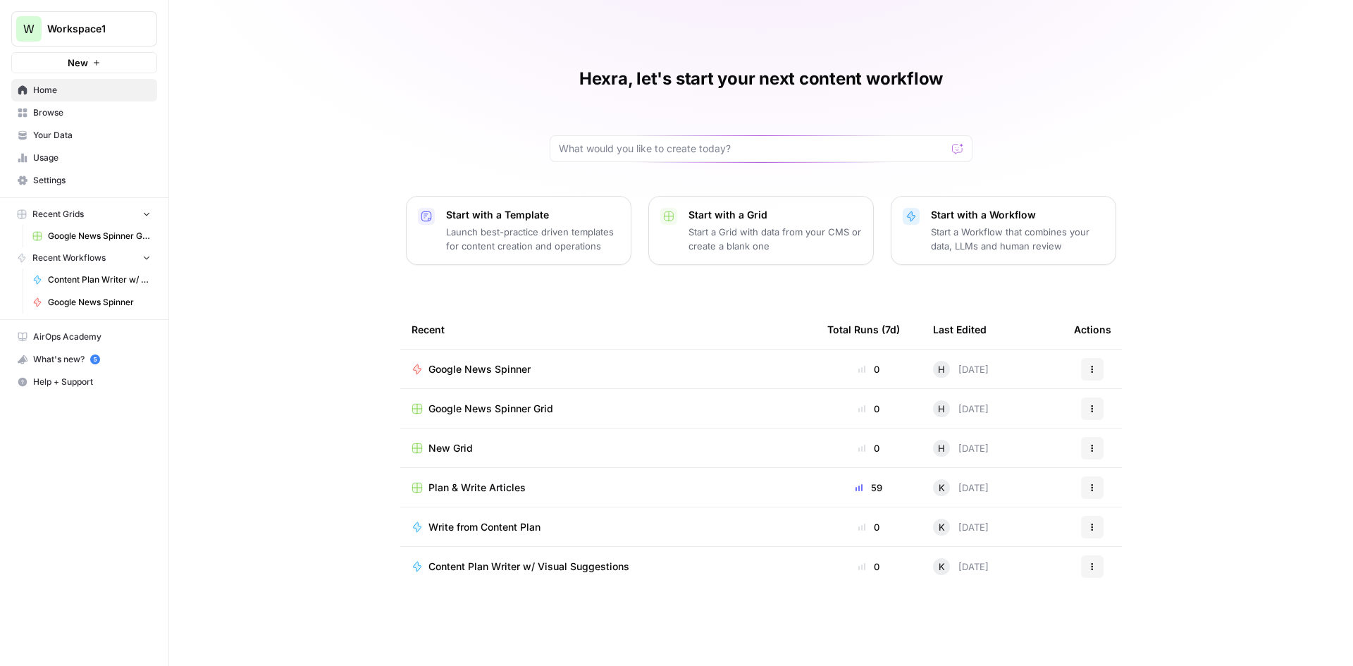
click at [496, 368] on span "Google News Spinner" at bounding box center [479, 369] width 102 height 14
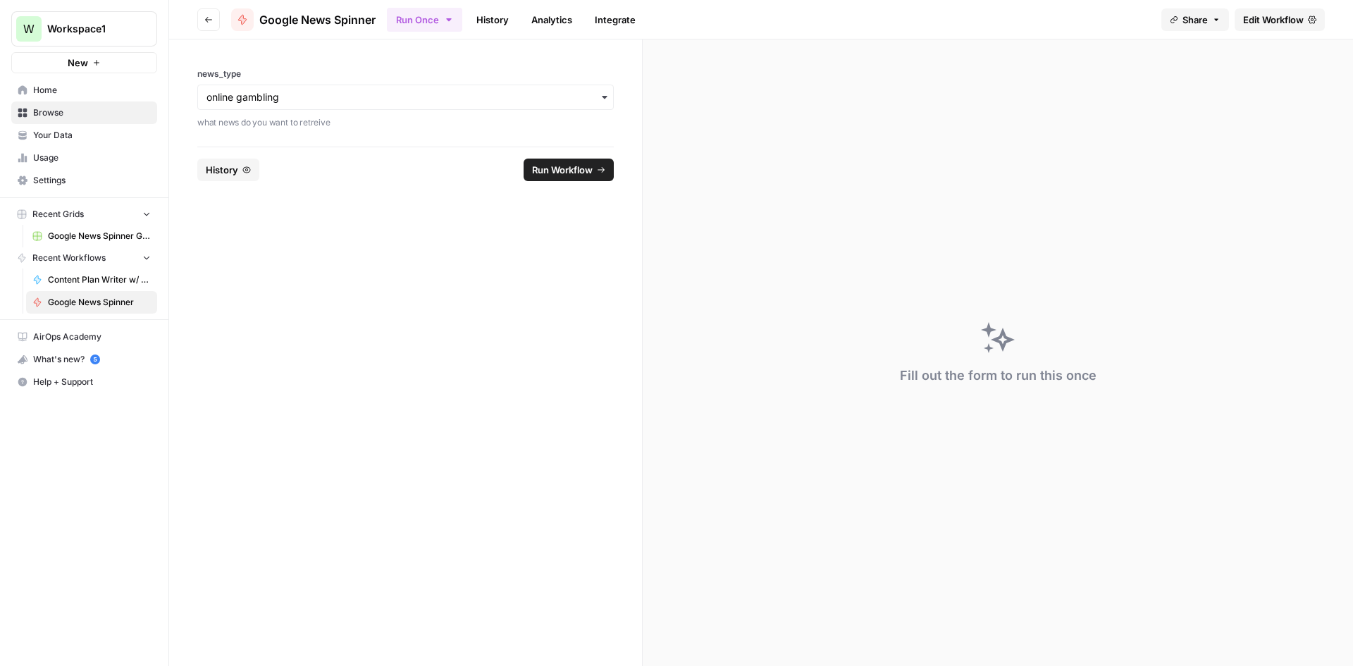
click at [1271, 24] on span "Edit Workflow" at bounding box center [1273, 20] width 61 height 14
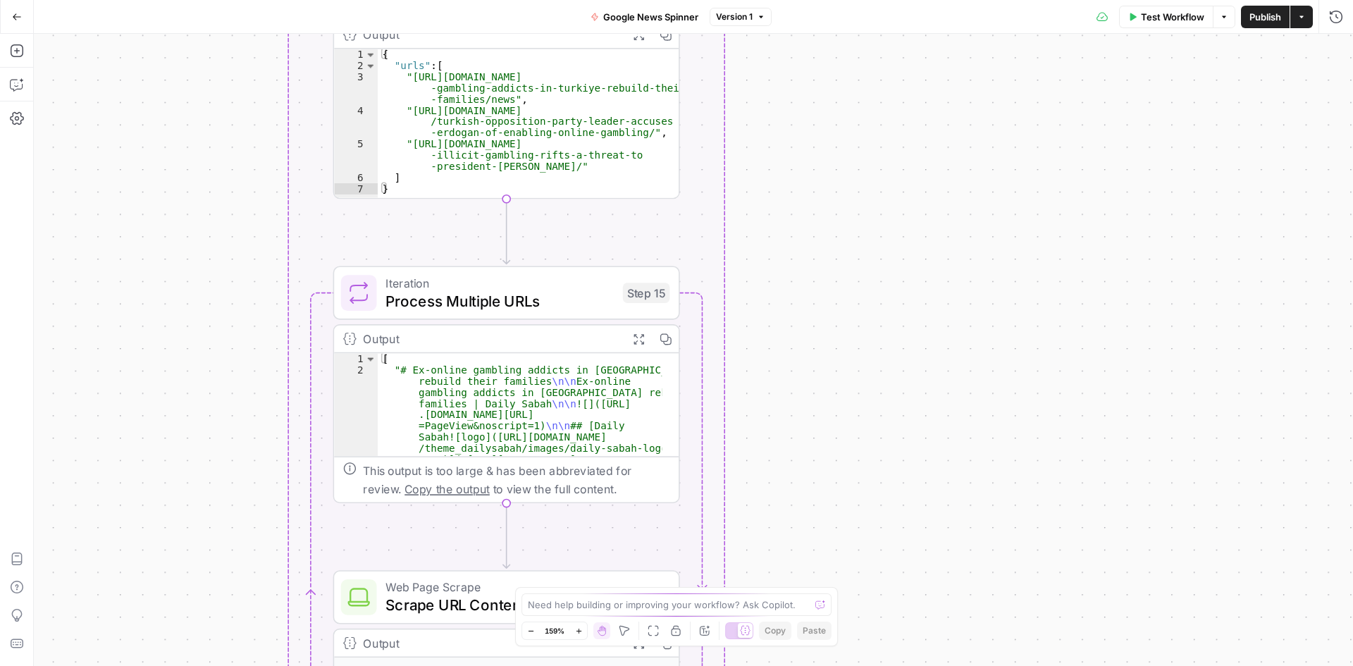
scroll to position [282, 0]
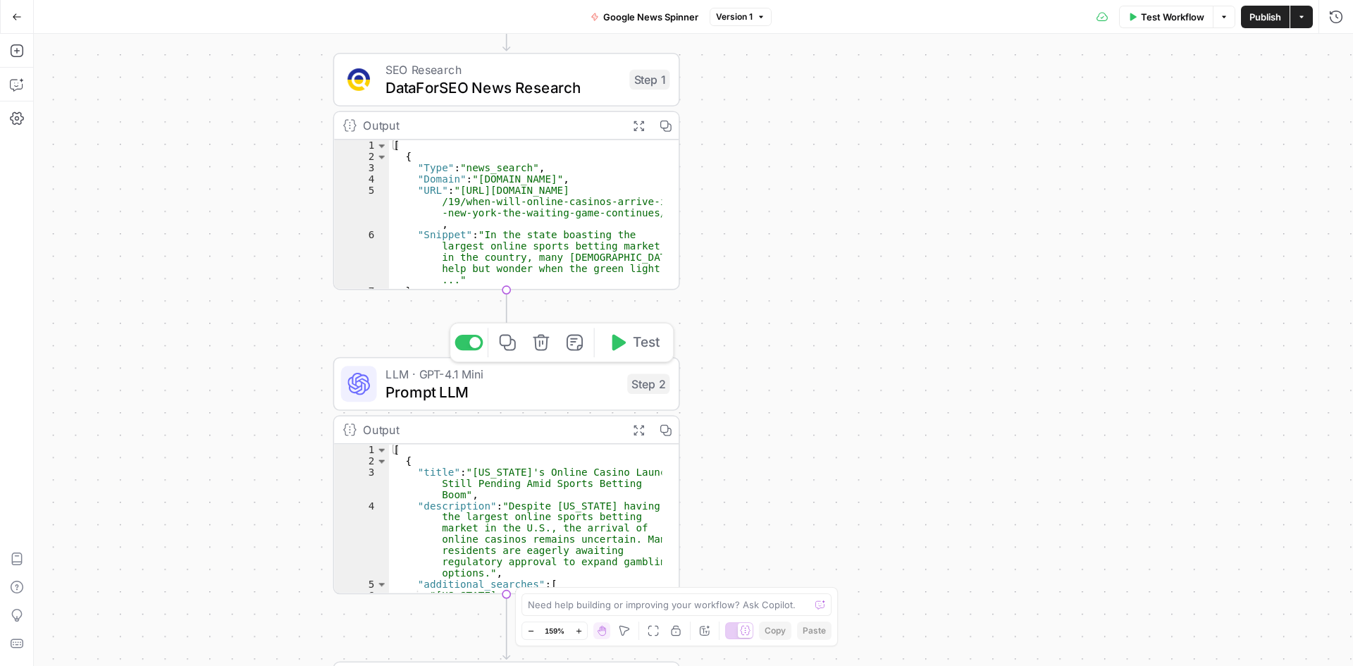
click at [557, 392] on span "Prompt LLM" at bounding box center [501, 391] width 232 height 23
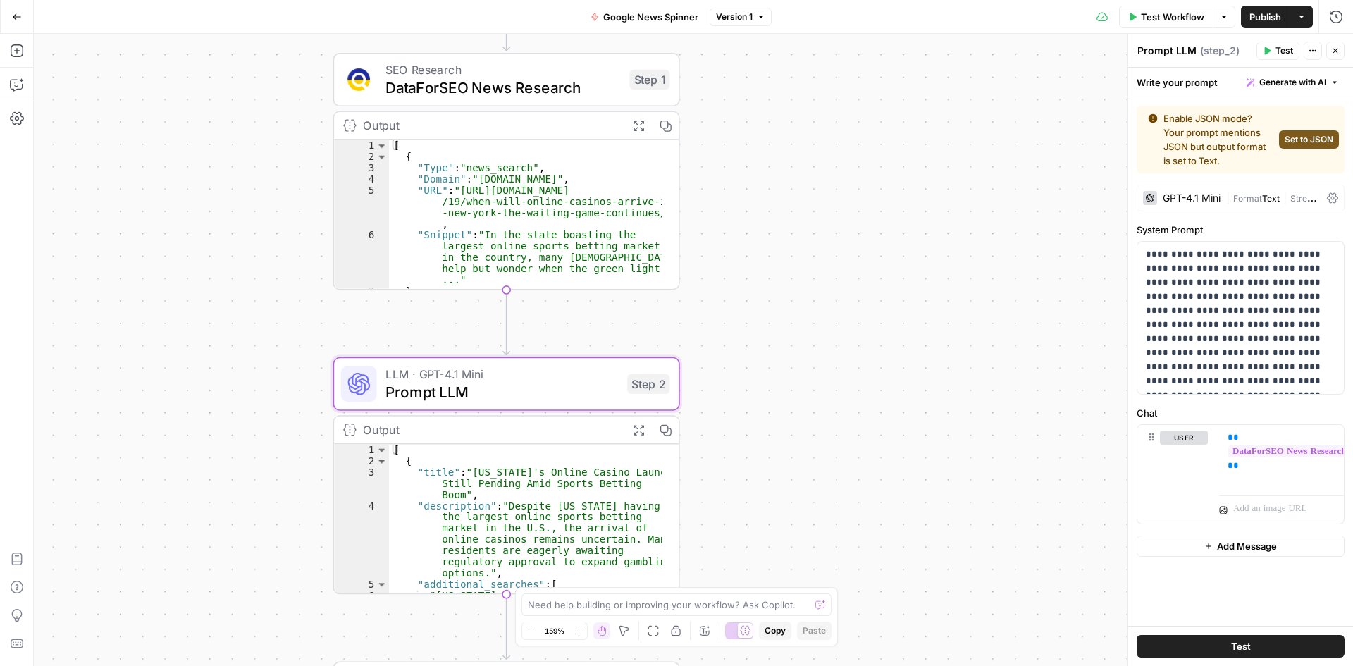
click at [1188, 197] on div "GPT-4.1 Mini" at bounding box center [1191, 198] width 58 height 10
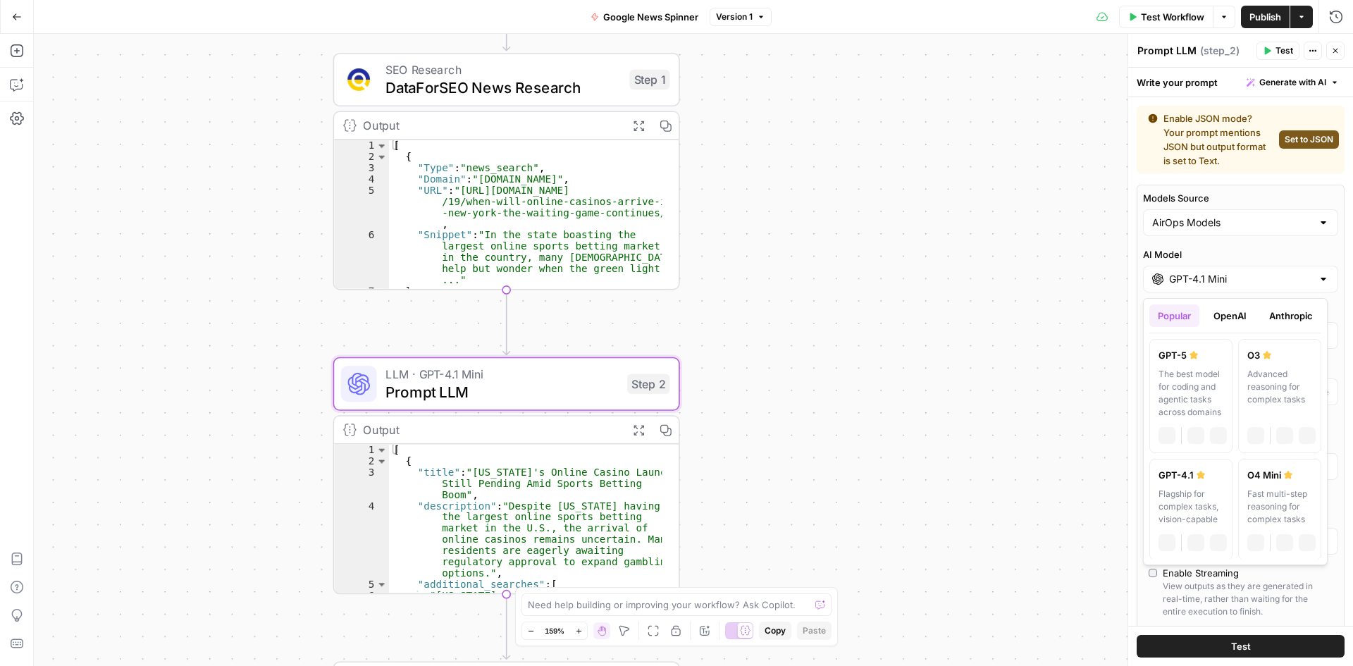
click at [1232, 287] on div "GPT-4.1 Mini" at bounding box center [1240, 279] width 195 height 27
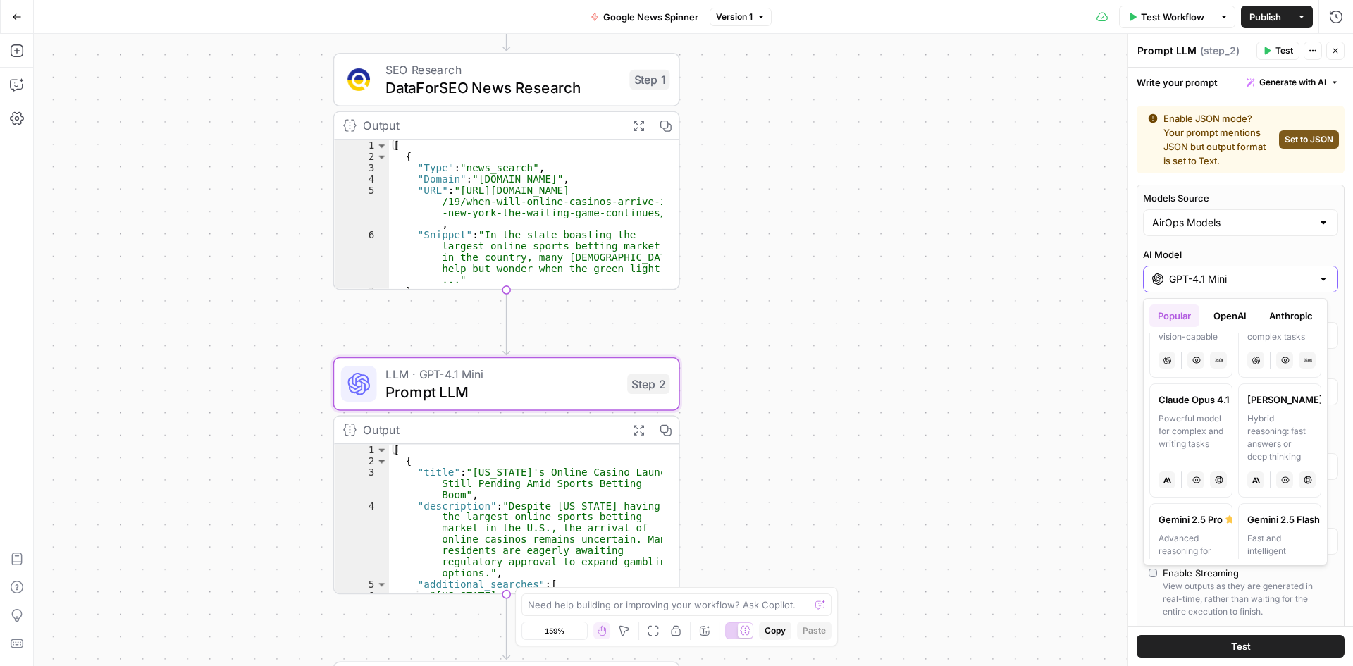
scroll to position [0, 0]
